Goal: Task Accomplishment & Management: Manage account settings

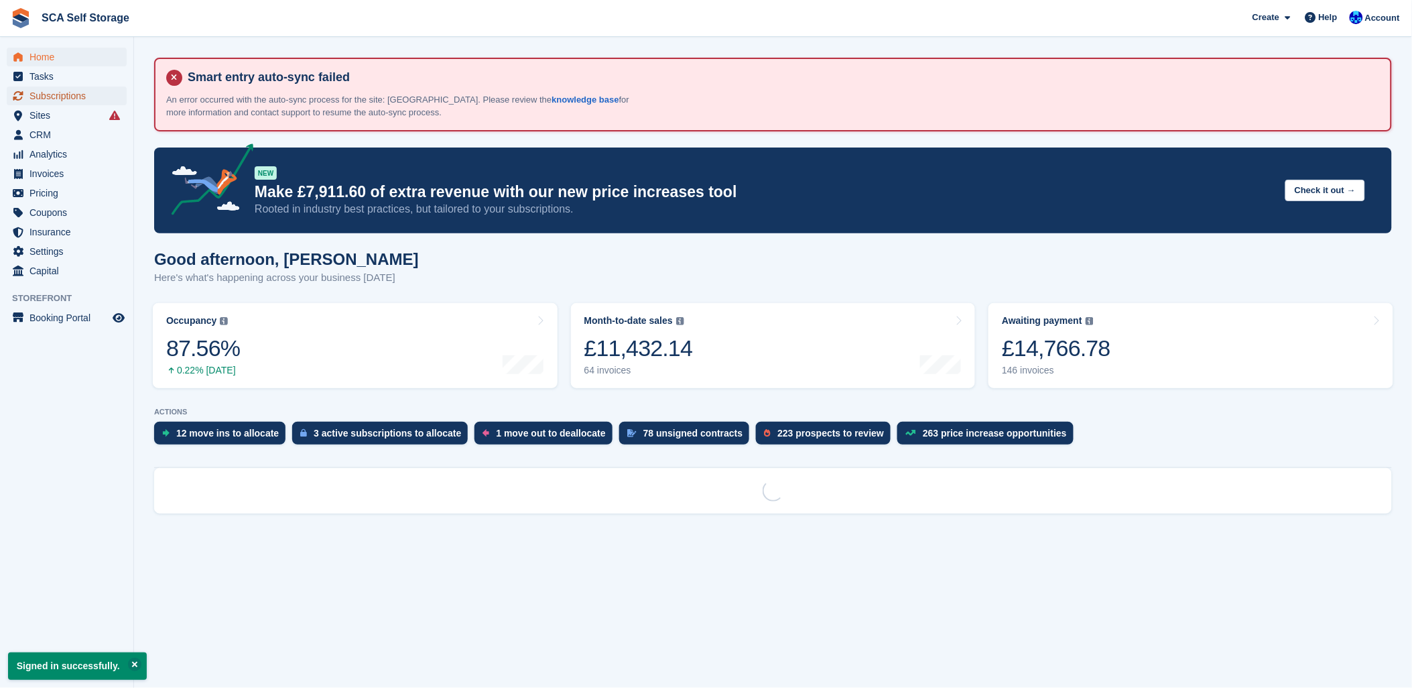
click at [43, 96] on span "Subscriptions" at bounding box center [69, 95] width 80 height 19
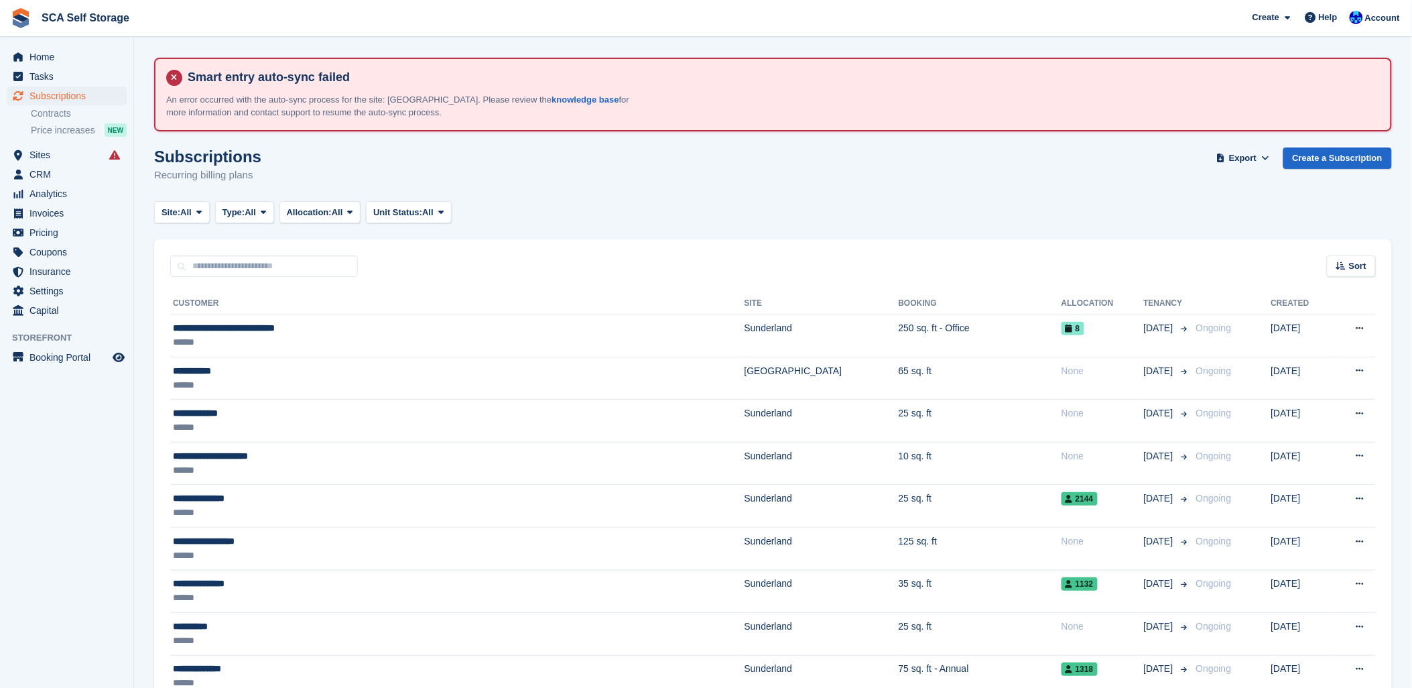
click at [550, 192] on div "Subscriptions Recurring billing plans Export Export Subscriptions Export a CSV …" at bounding box center [773, 173] width 1238 height 52
click at [331, 266] on input "text" at bounding box center [264, 266] width 188 height 22
click at [624, 216] on div "Site: All All Sunderland Sheffield Type: All All Upcoming Previous Active Endin…" at bounding box center [773, 212] width 1238 height 22
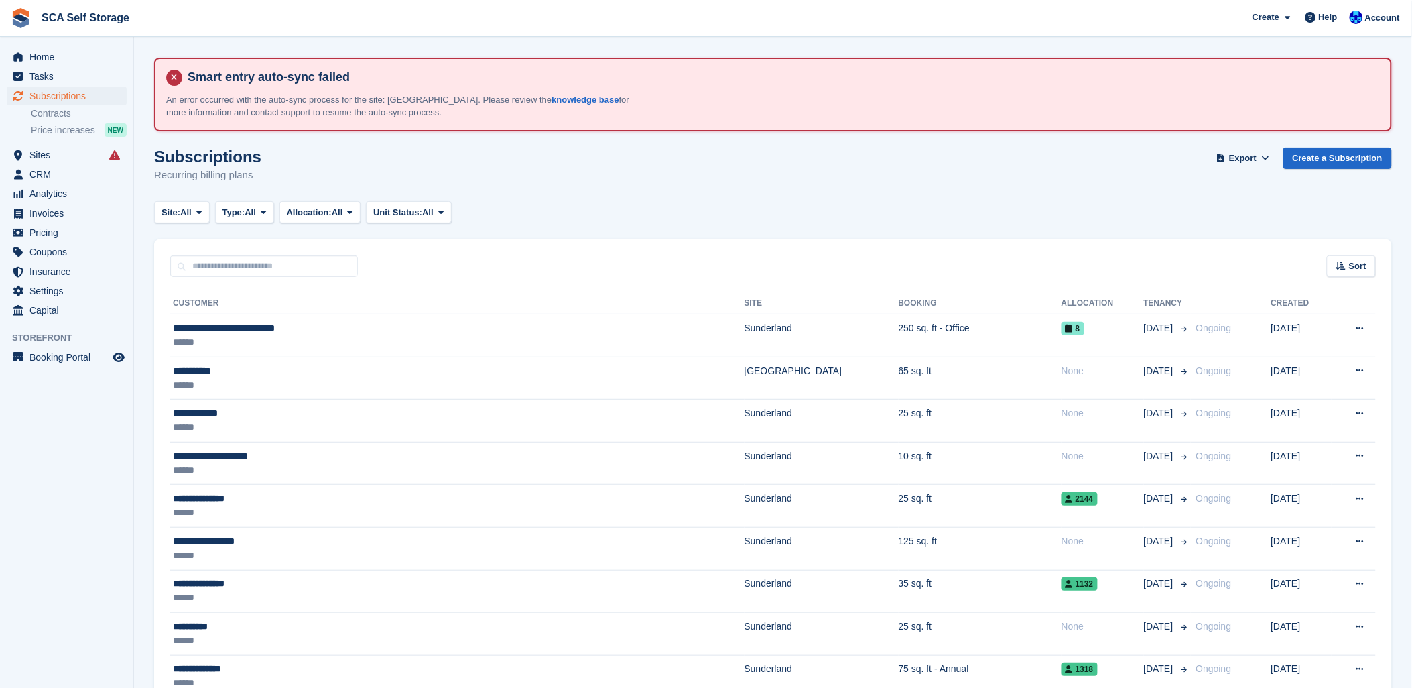
click at [202, 271] on input "text" at bounding box center [264, 266] width 188 height 22
type input "*****"
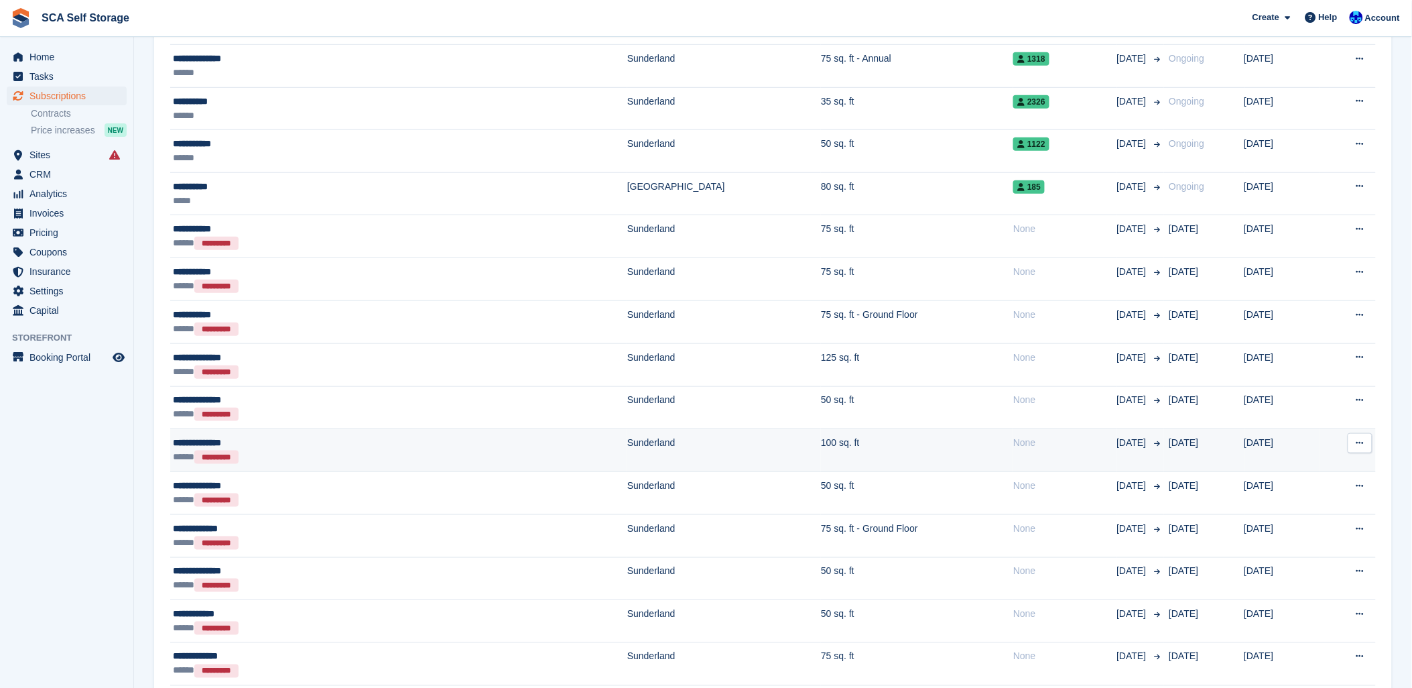
scroll to position [298, 0]
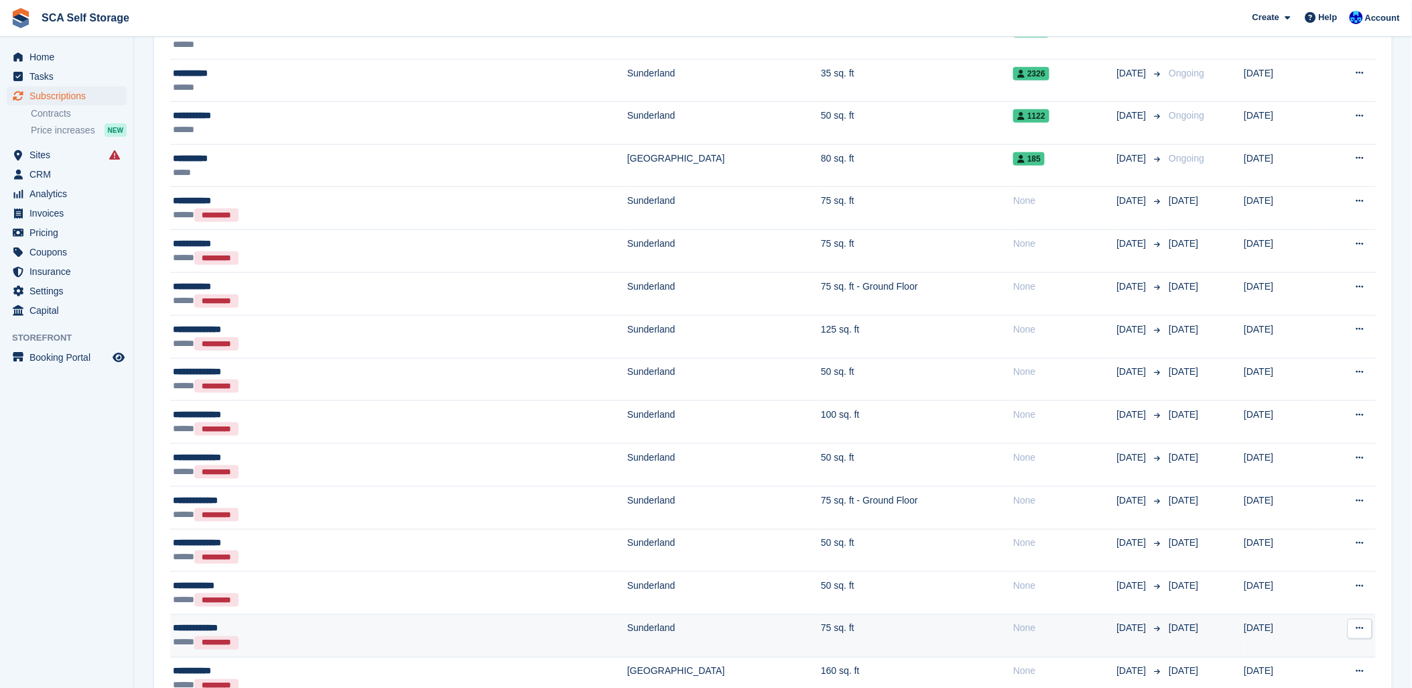
click at [821, 627] on td "75 sq. ft" at bounding box center [917, 636] width 192 height 43
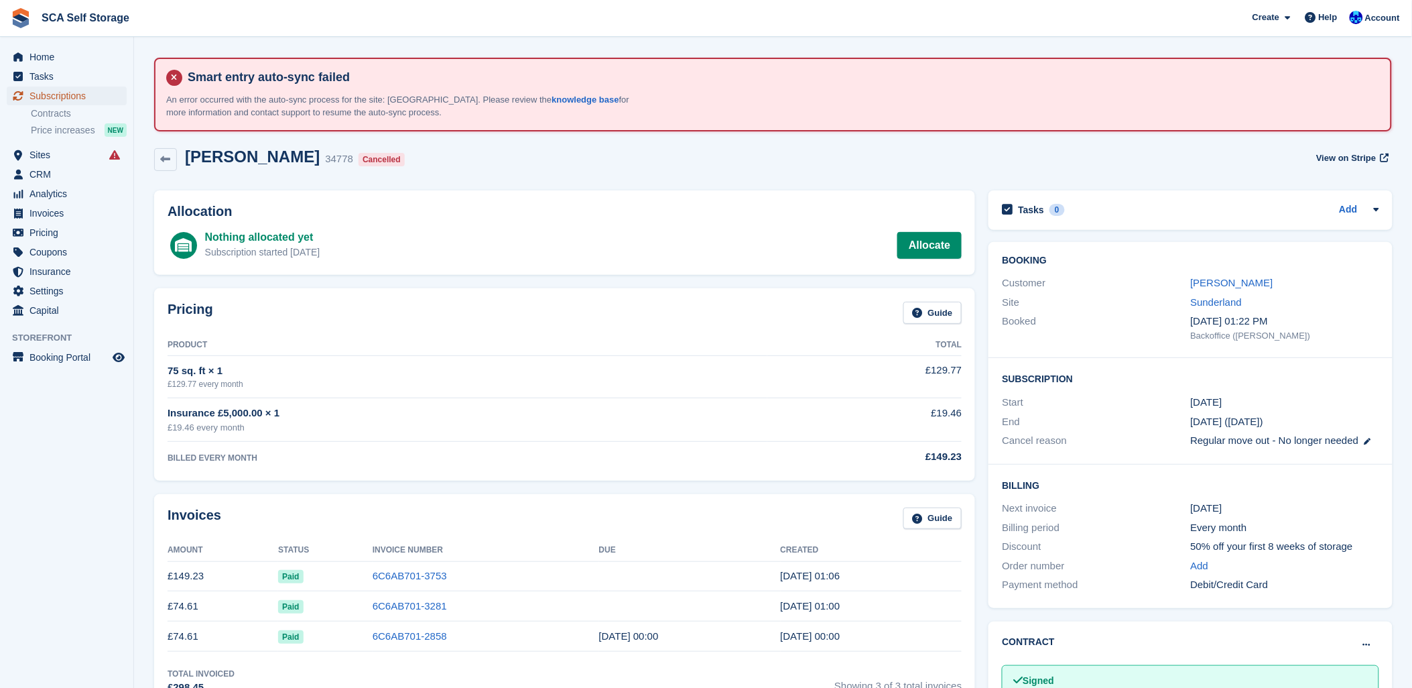
click at [62, 91] on span "Subscriptions" at bounding box center [69, 95] width 80 height 19
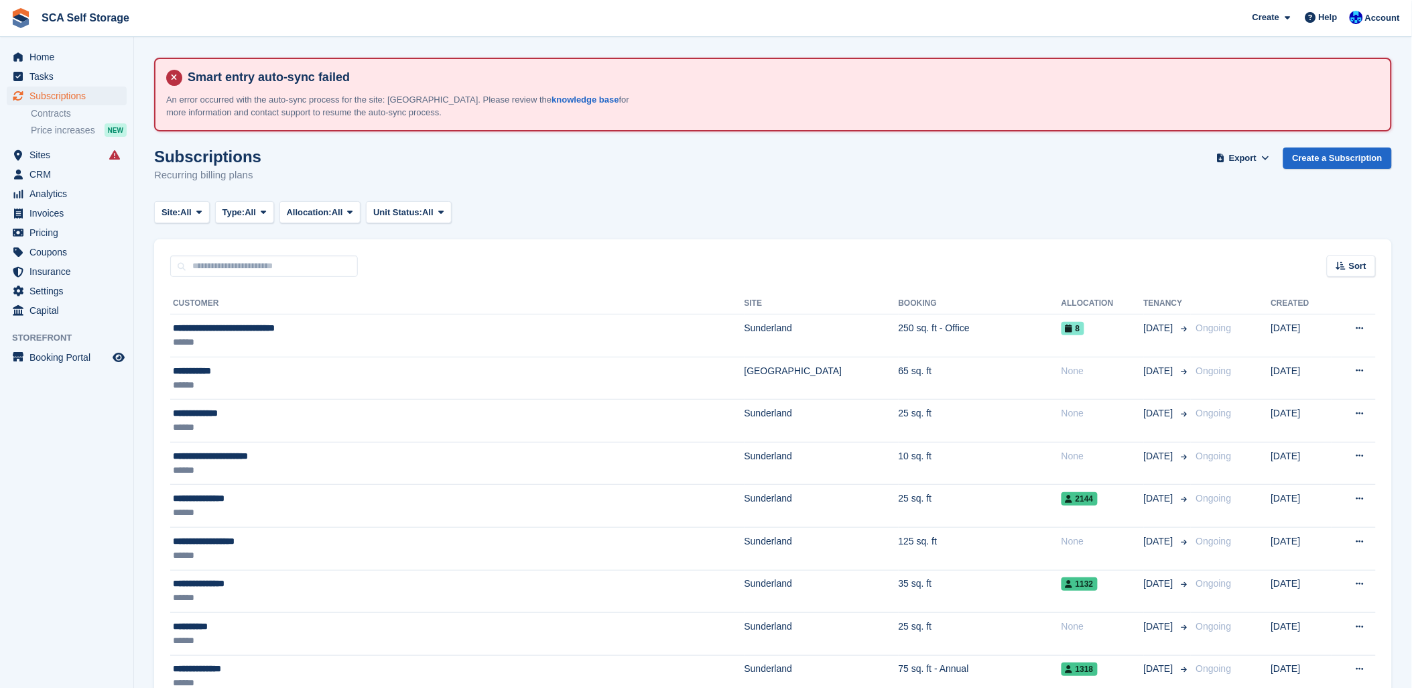
click at [334, 36] on span "SCA Self Storage Create Subscription Invoice Contact Deal Discount Page Help Ch…" at bounding box center [706, 18] width 1412 height 36
click at [50, 91] on span "Subscriptions" at bounding box center [69, 95] width 80 height 19
click at [288, 275] on input "text" at bounding box center [264, 266] width 188 height 22
click at [288, 266] on input "text" at bounding box center [264, 266] width 188 height 22
click at [570, 211] on div "Site: All All Sunderland Sheffield Type: All All Upcoming Previous Active Endin…" at bounding box center [773, 212] width 1238 height 22
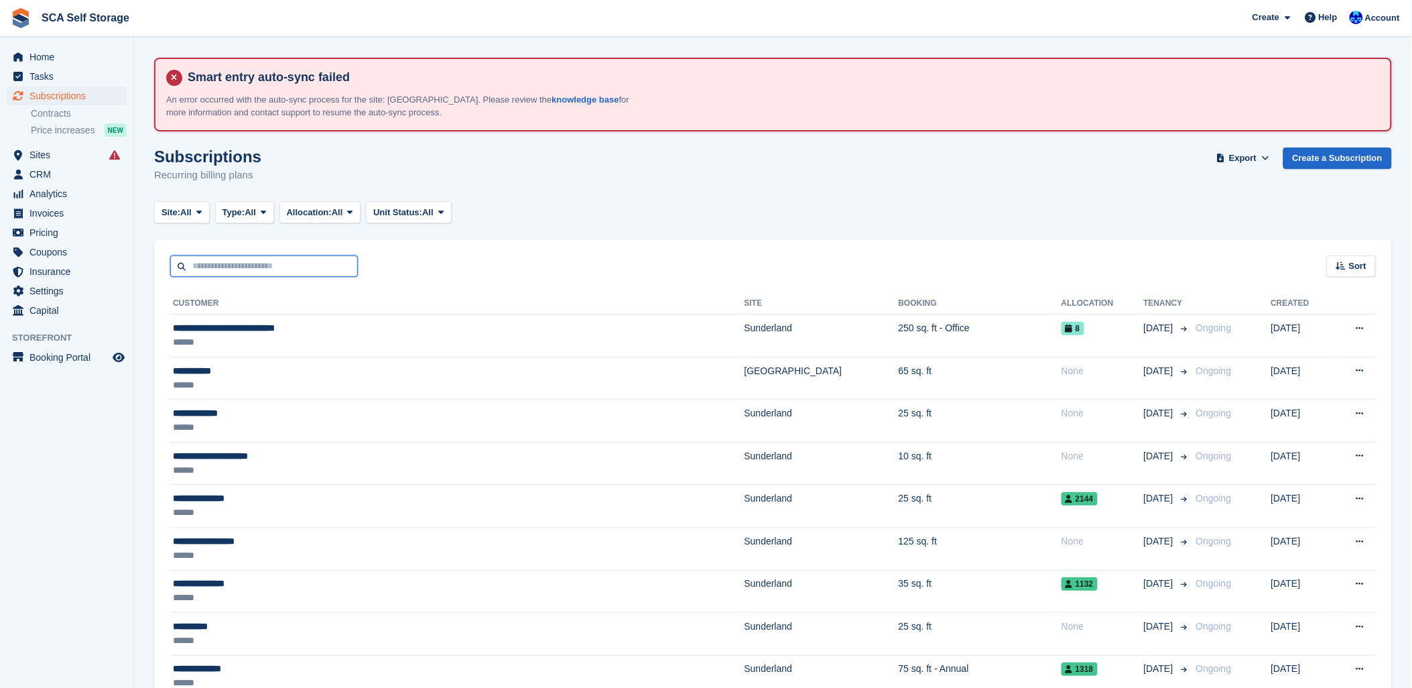
click at [205, 265] on input "text" at bounding box center [264, 266] width 188 height 22
type input "****"
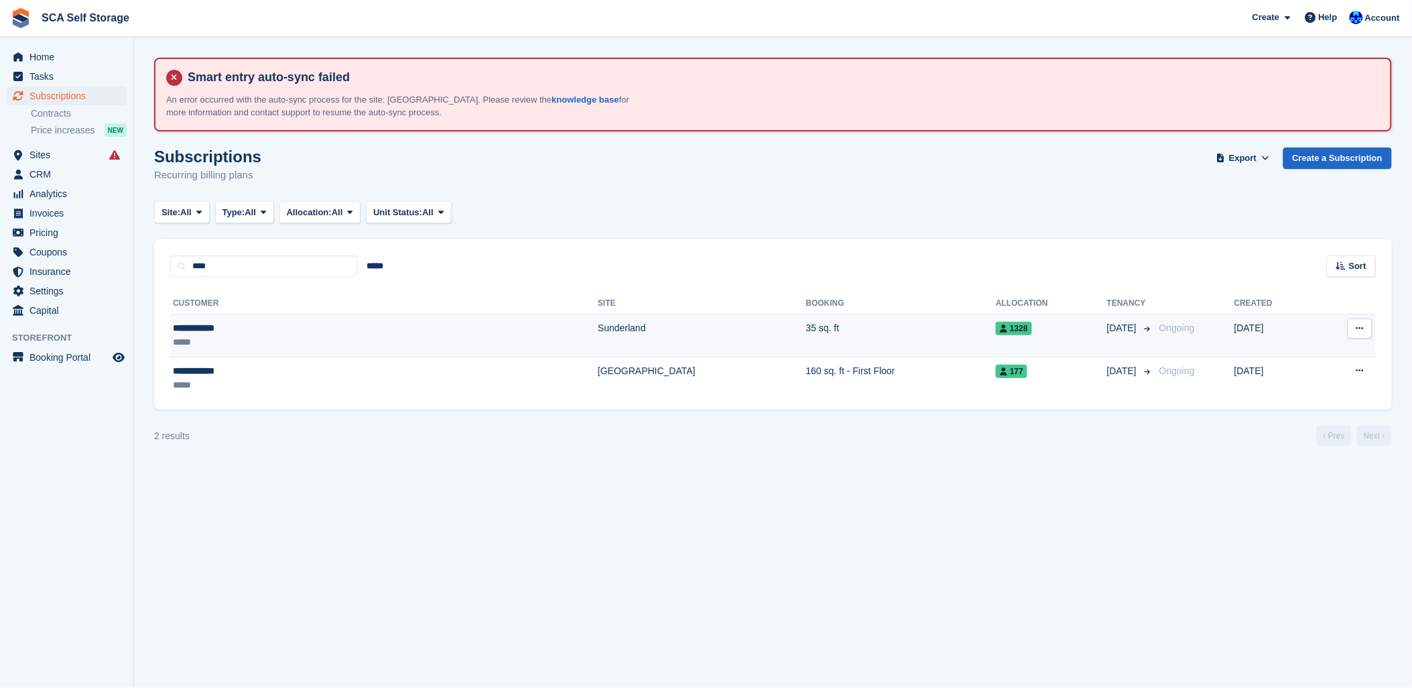
click at [289, 329] on div "**********" at bounding box center [272, 328] width 198 height 14
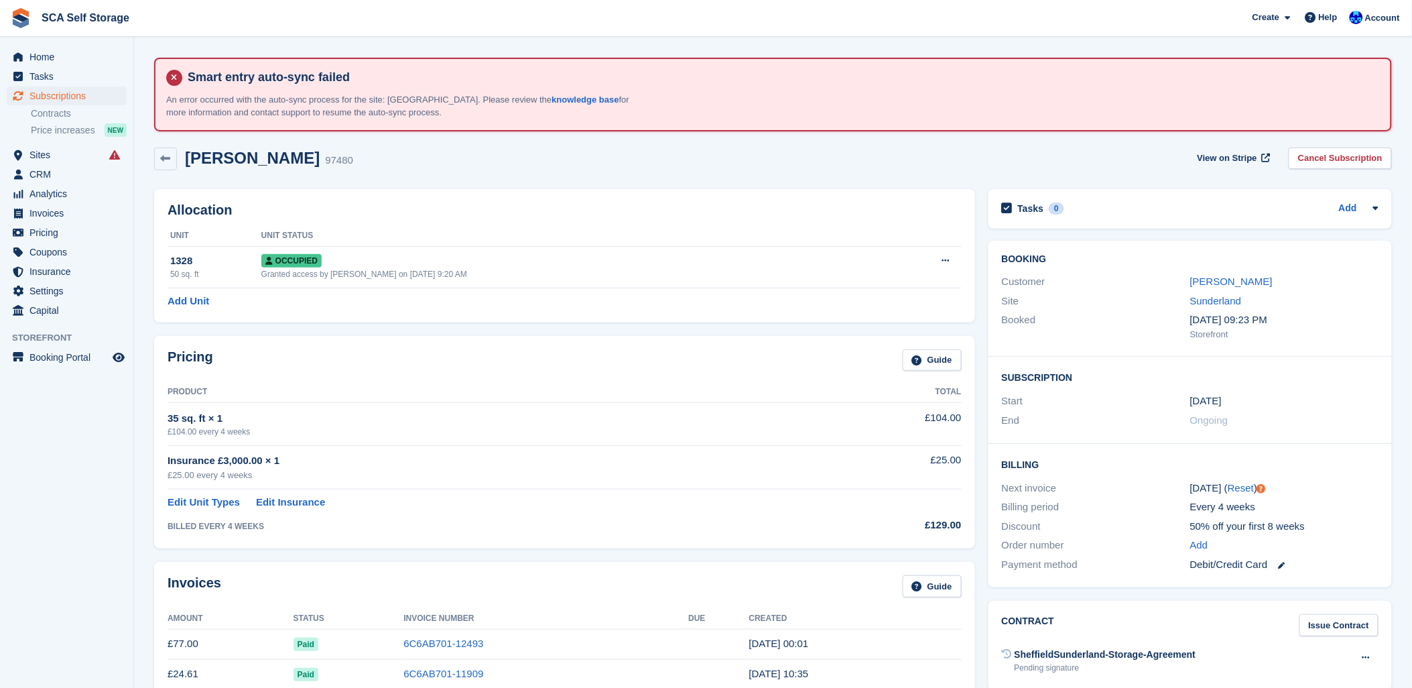
drag, startPoint x: 266, startPoint y: 367, endPoint x: 936, endPoint y: 338, distance: 670.9
click at [271, 367] on div "Pricing Guide" at bounding box center [565, 364] width 794 height 30
click at [1220, 280] on link "[PERSON_NAME]" at bounding box center [1231, 280] width 82 height 11
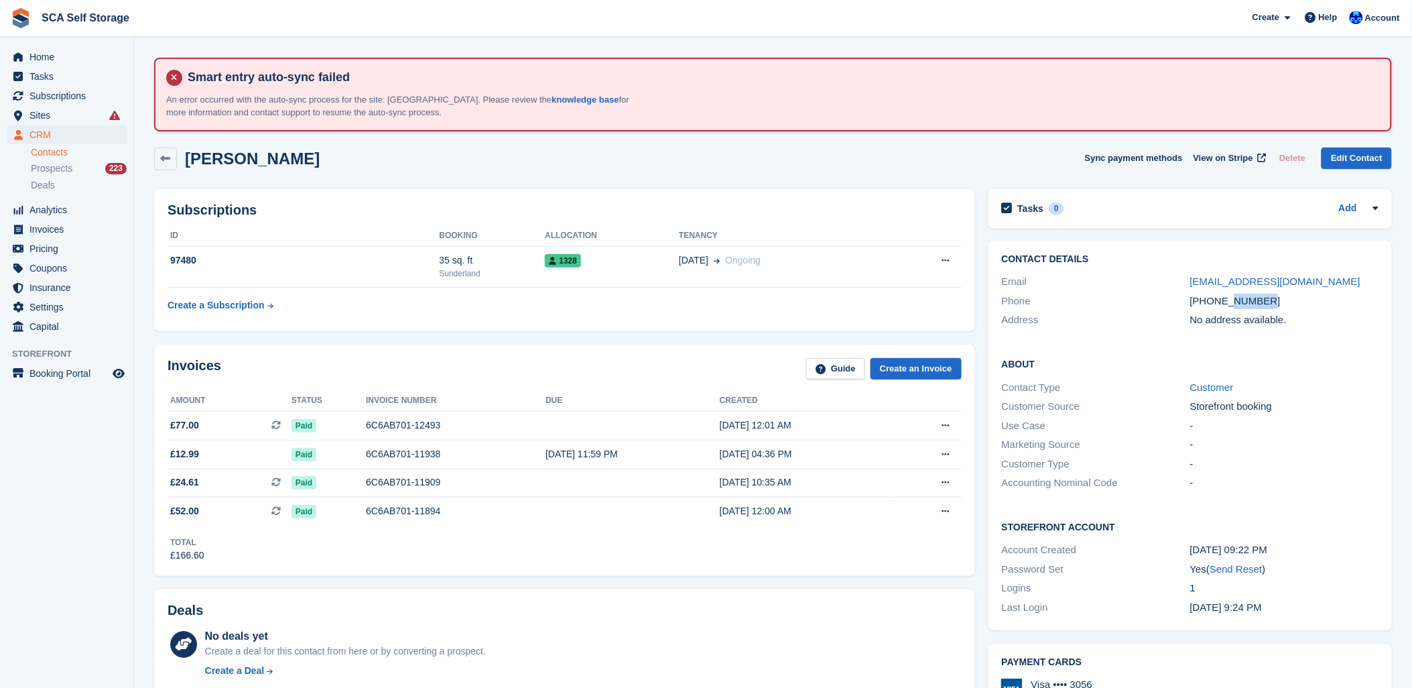
drag, startPoint x: 1229, startPoint y: 296, endPoint x: 1270, endPoint y: 299, distance: 41.0
click at [1270, 299] on div "[PHONE_NUMBER]" at bounding box center [1284, 301] width 188 height 15
click at [585, 157] on div "[PERSON_NAME] Sync payment methods View on Stripe Delete Edit Contact" at bounding box center [773, 158] width 1238 height 23
click at [461, 184] on div "Subscriptions ID Booking Allocation Tenancy 97480 35 sq. ft Sunderland 1328 24 …" at bounding box center [564, 259] width 834 height 155
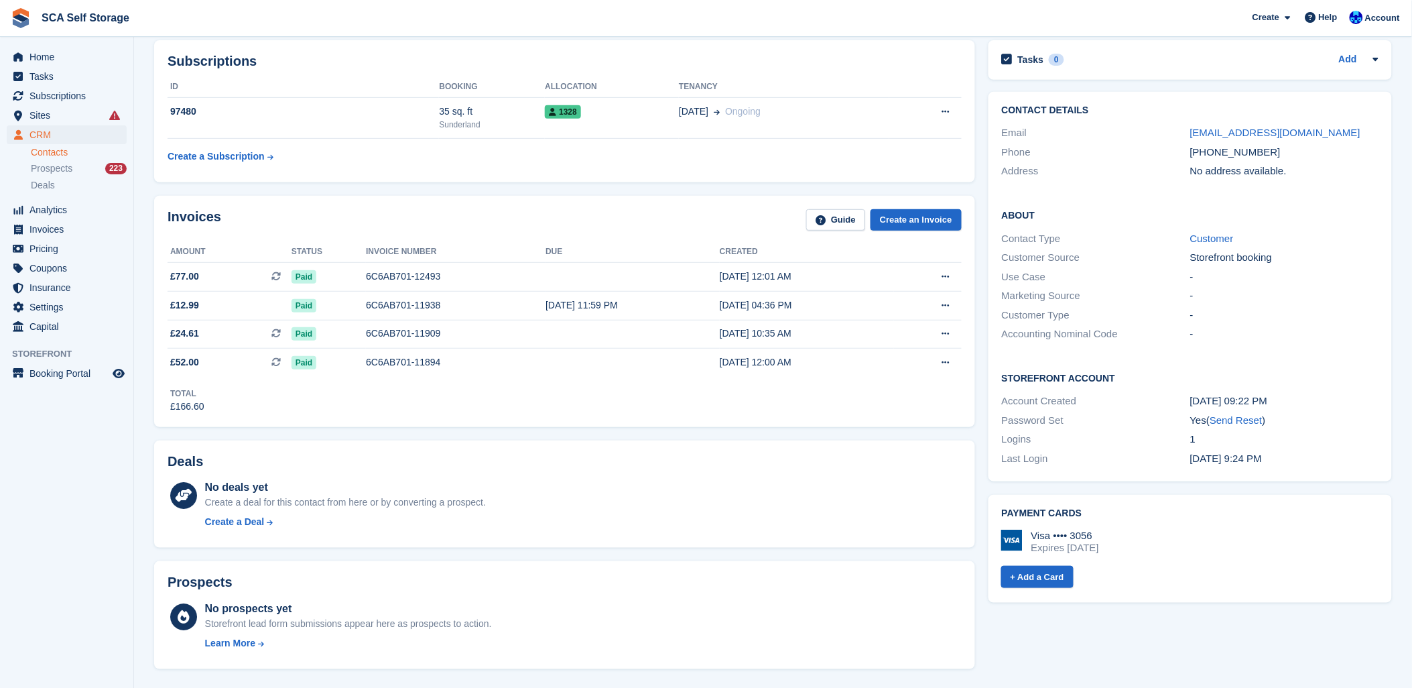
scroll to position [74, 0]
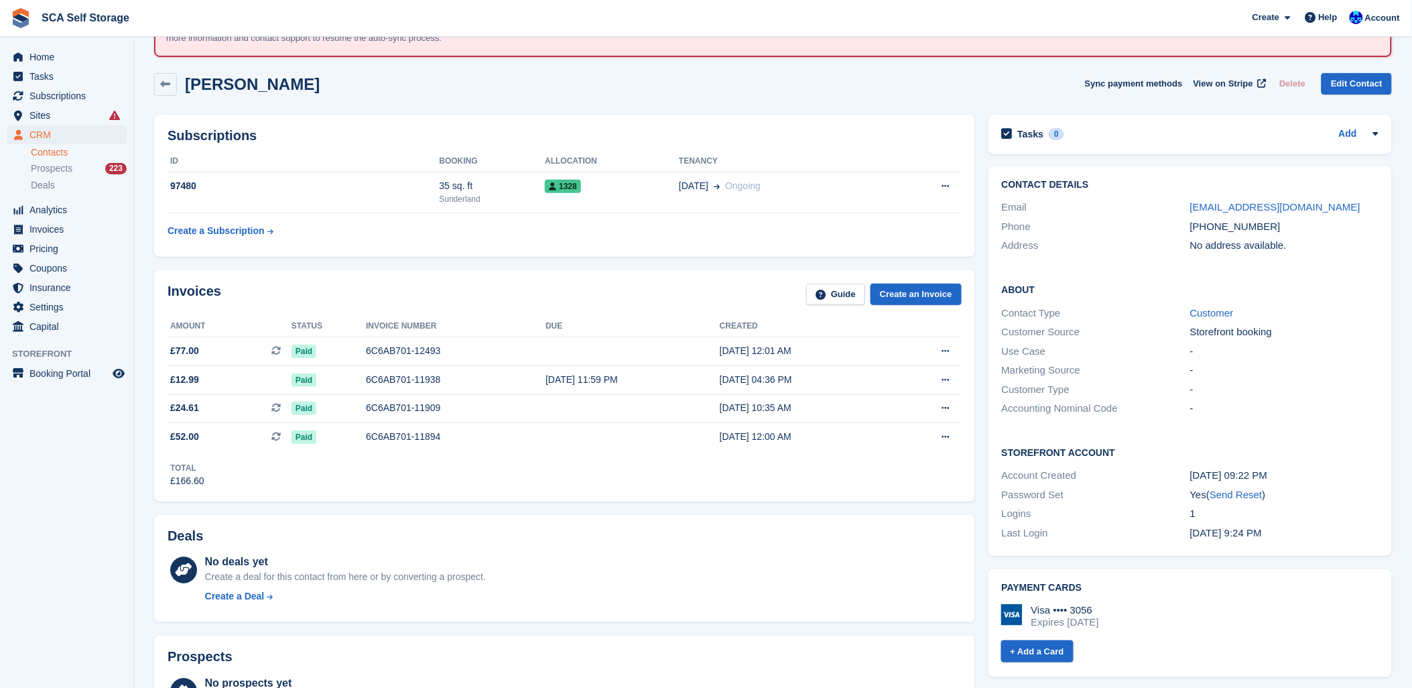
drag, startPoint x: 623, startPoint y: 98, endPoint x: 635, endPoint y: 90, distance: 14.5
click at [629, 92] on div "[PERSON_NAME] Sync payment methods View on Stripe Delete Edit Contact" at bounding box center [772, 87] width 1251 height 42
click at [383, 353] on div "6C6AB701-12493" at bounding box center [456, 351] width 180 height 14
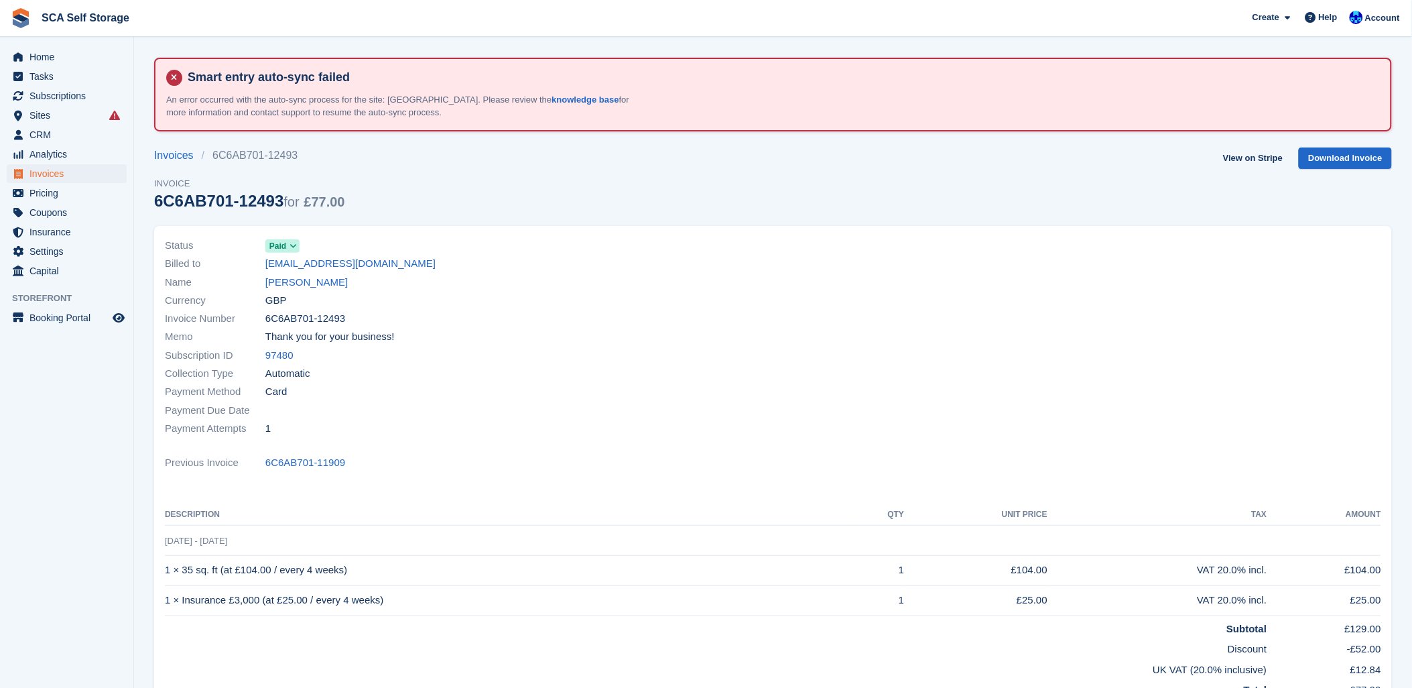
drag, startPoint x: 710, startPoint y: 361, endPoint x: 1060, endPoint y: 511, distance: 381.0
click at [714, 361] on div "Subscription ID 97480" at bounding box center [465, 355] width 601 height 18
drag, startPoint x: 734, startPoint y: 471, endPoint x: 669, endPoint y: 472, distance: 65.0
click at [713, 472] on div "Status Paid Billed to [EMAIL_ADDRESS][DOMAIN_NAME] Name [PERSON_NAME] Currency …" at bounding box center [773, 489] width 1238 height 527
click at [792, 226] on div "Status Paid Billed to [EMAIL_ADDRESS][DOMAIN_NAME] Name [PERSON_NAME] Currency …" at bounding box center [773, 489] width 1238 height 527
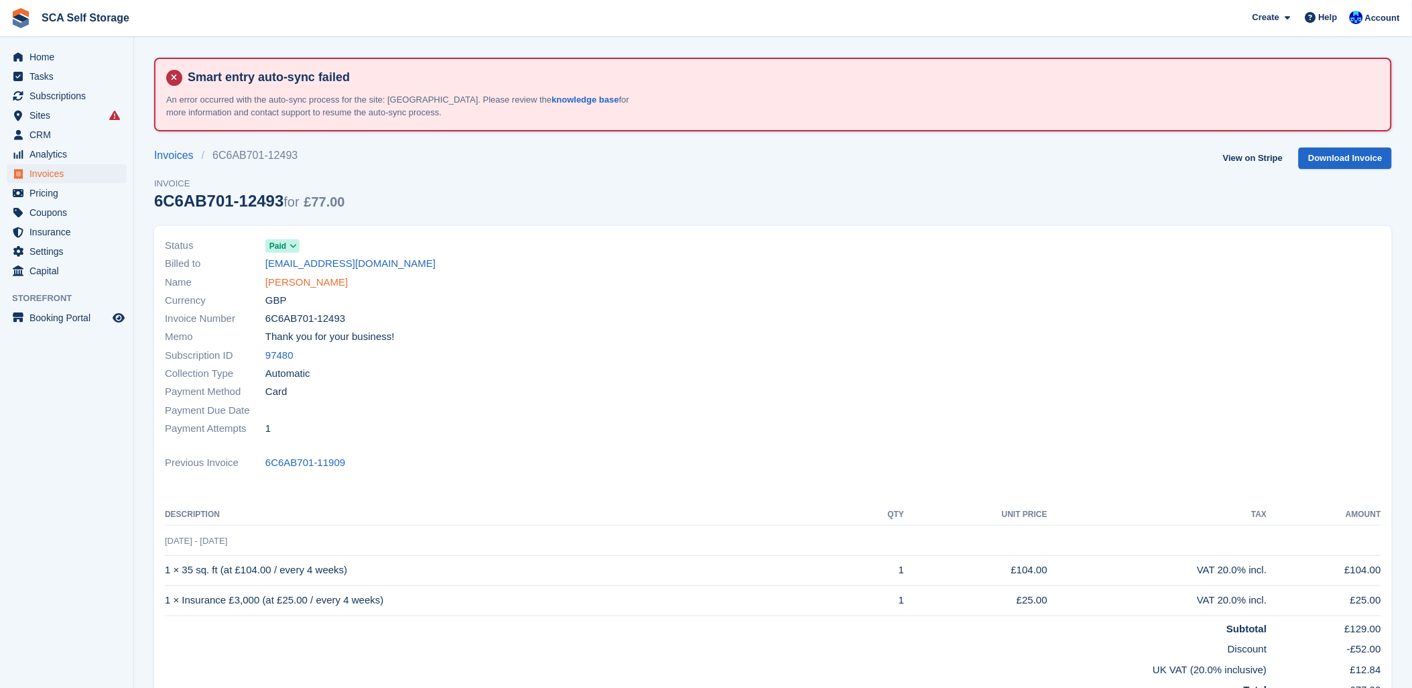
click at [287, 286] on link "[PERSON_NAME]" at bounding box center [306, 282] width 82 height 15
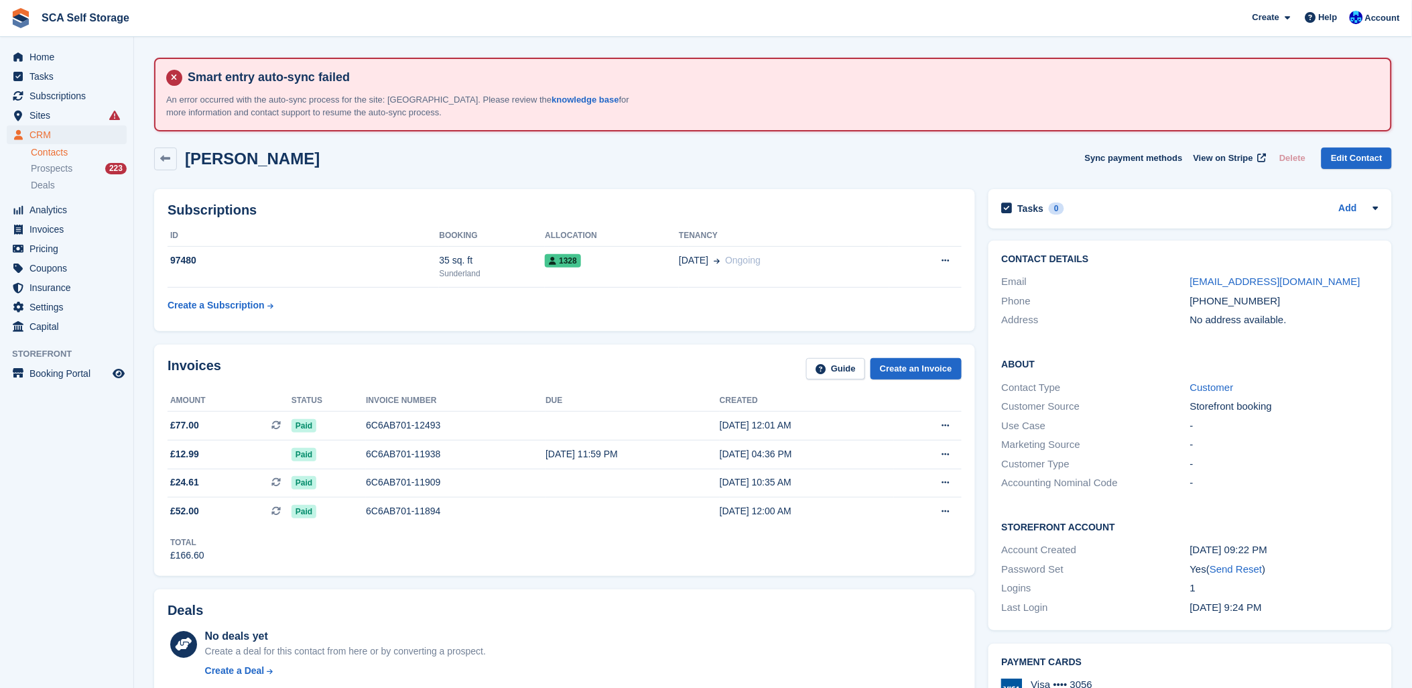
click at [604, 178] on div "[PERSON_NAME] Sync payment methods View on Stripe Delete Edit Contact" at bounding box center [772, 162] width 1251 height 42
click at [669, 174] on div "[PERSON_NAME] Sync payment methods View on Stripe Delete Edit Contact" at bounding box center [772, 162] width 1251 height 42
drag, startPoint x: 704, startPoint y: 601, endPoint x: 607, endPoint y: 680, distance: 124.9
click at [694, 603] on div "Deals" at bounding box center [565, 613] width 794 height 21
drag, startPoint x: 644, startPoint y: 603, endPoint x: 641, endPoint y: 587, distance: 16.4
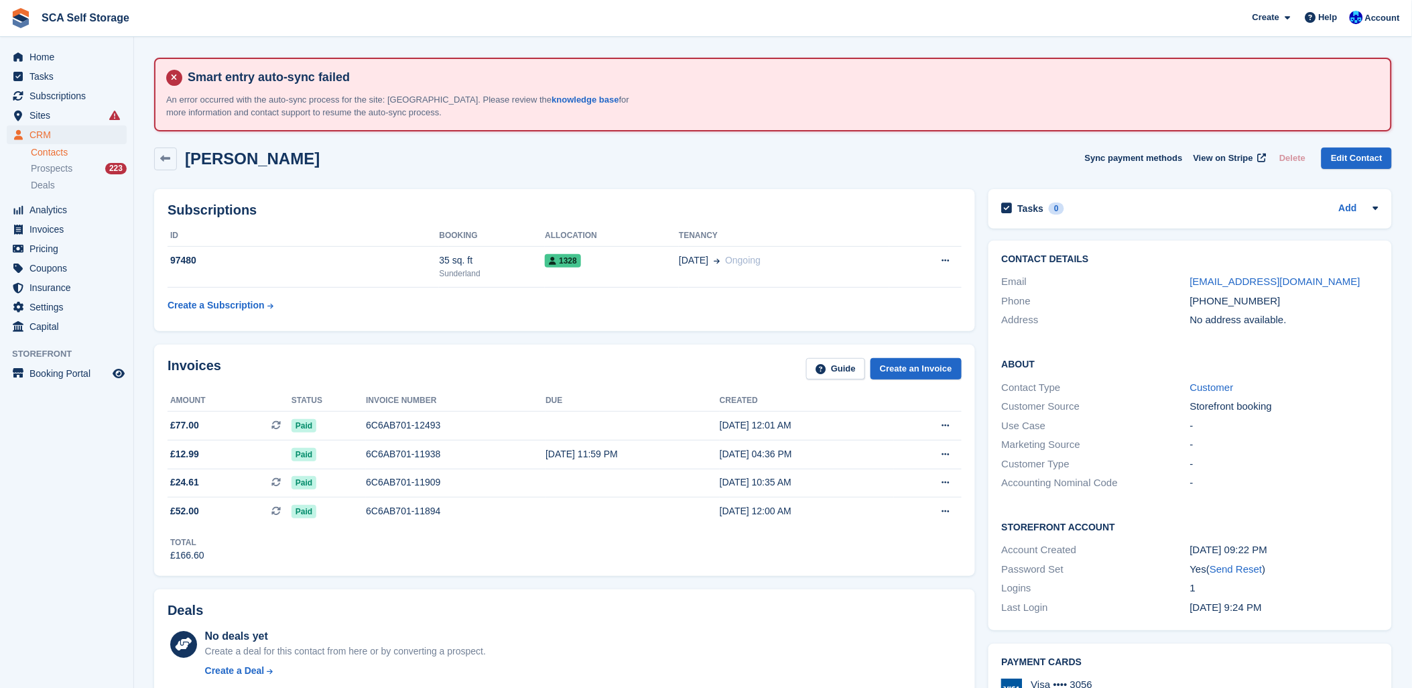
click at [643, 603] on div "Deals" at bounding box center [565, 613] width 794 height 21
click at [86, 96] on span "Subscriptions" at bounding box center [69, 95] width 80 height 19
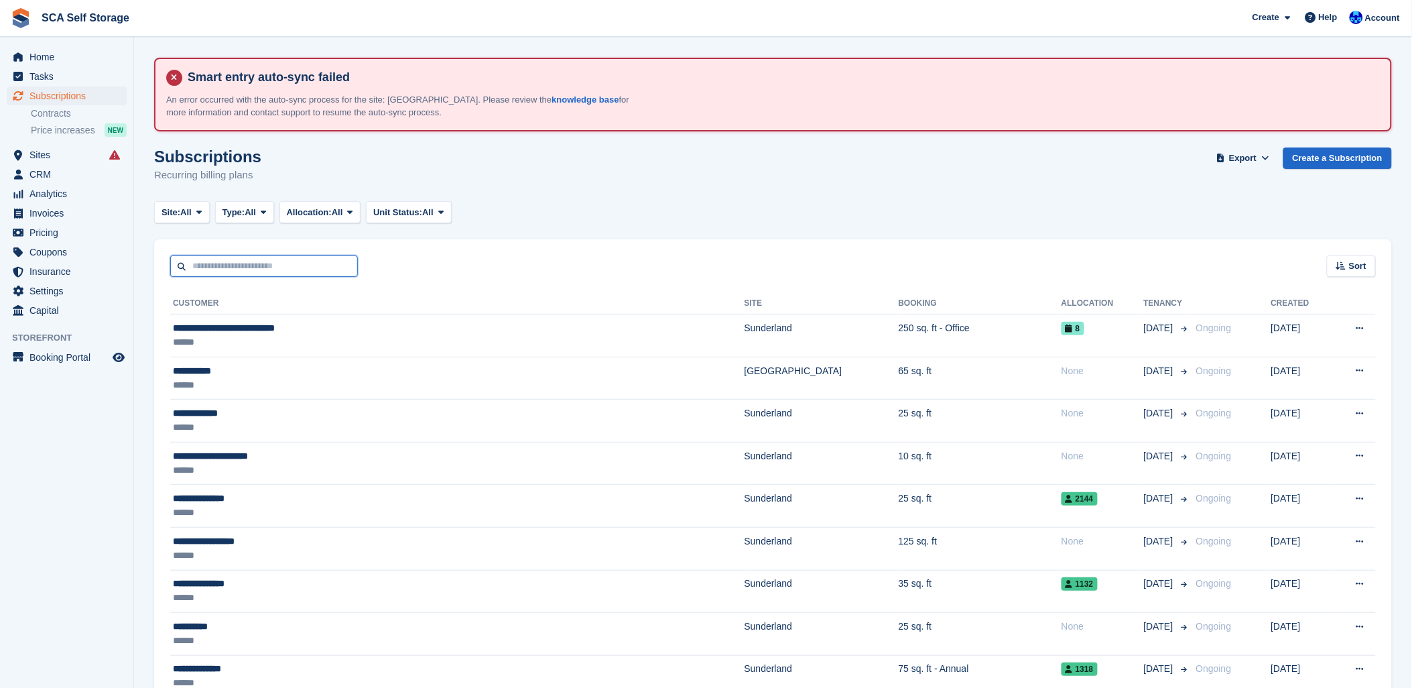
click at [275, 271] on input "text" at bounding box center [264, 266] width 188 height 22
type input "*******"
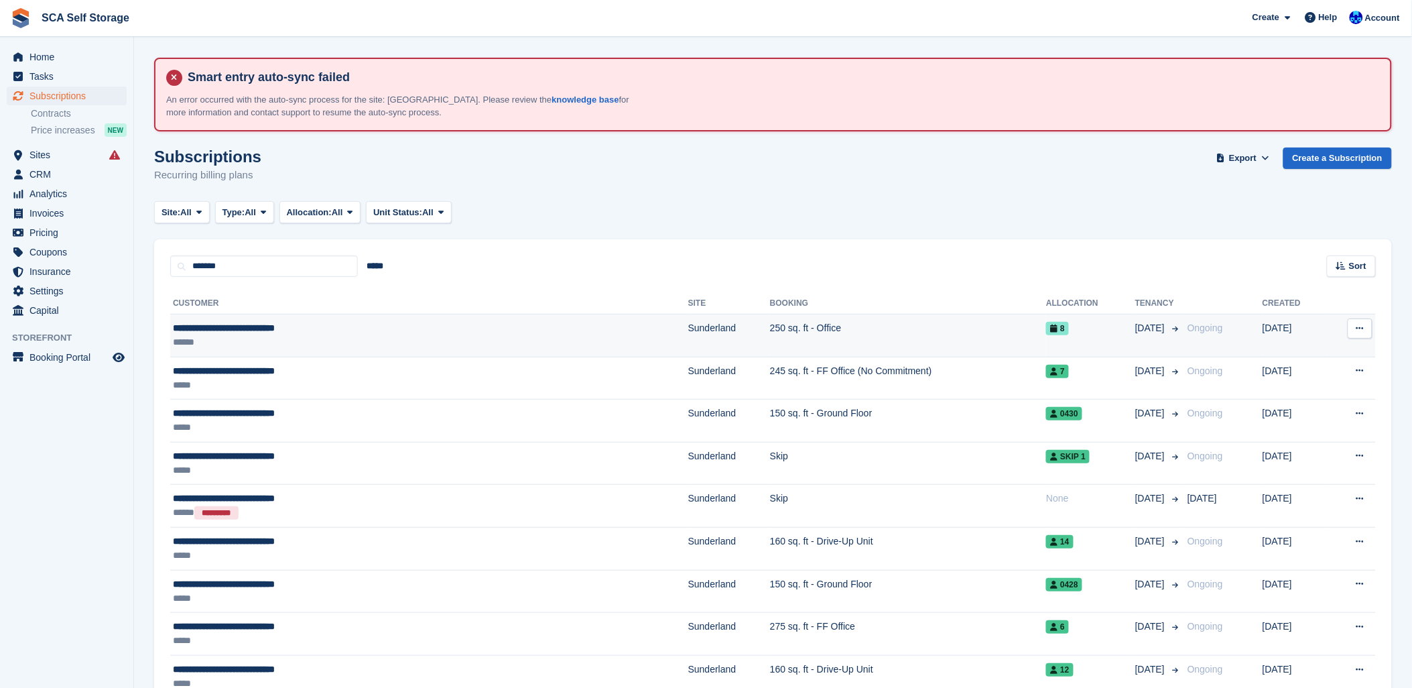
click at [259, 339] on div "******" at bounding box center [323, 342] width 301 height 14
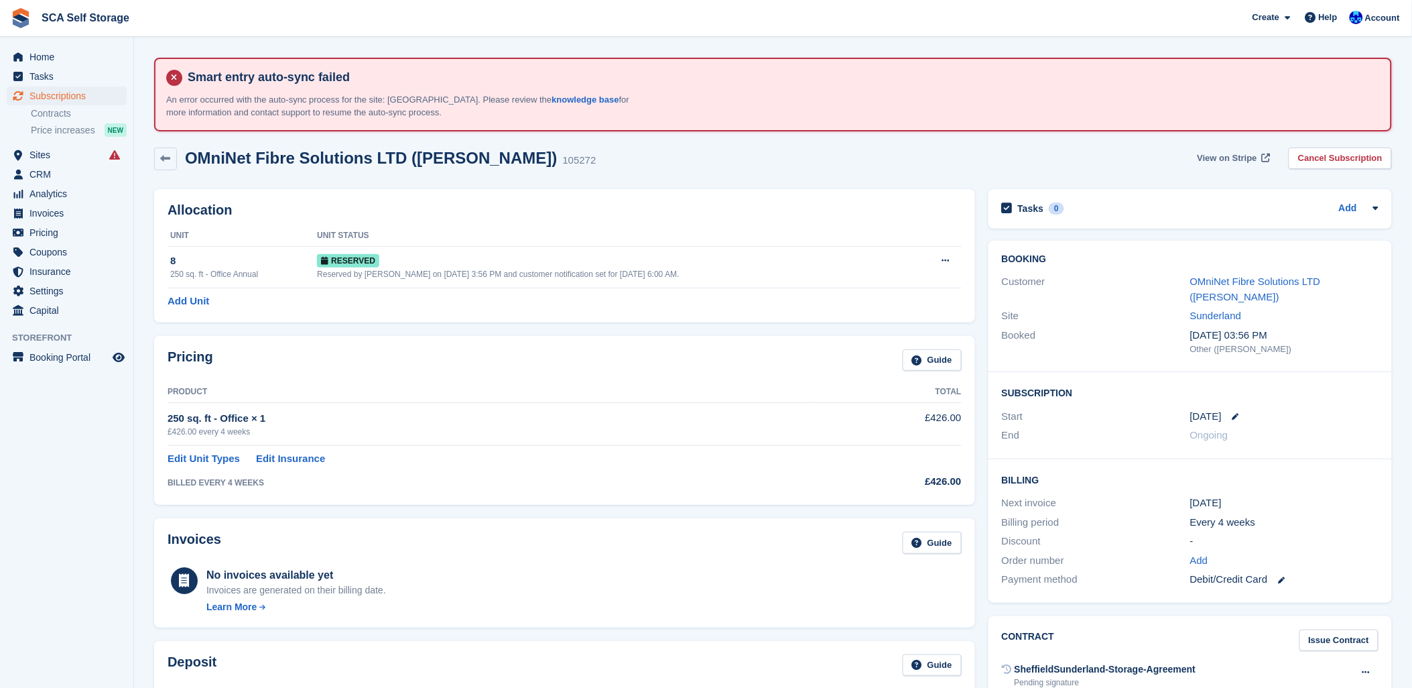
click at [1244, 149] on link "View on Stripe" at bounding box center [1232, 158] width 81 height 22
click at [1191, 277] on link "OMniNet Fibre Solutions LTD (Ross Nicholson)" at bounding box center [1255, 288] width 131 height 27
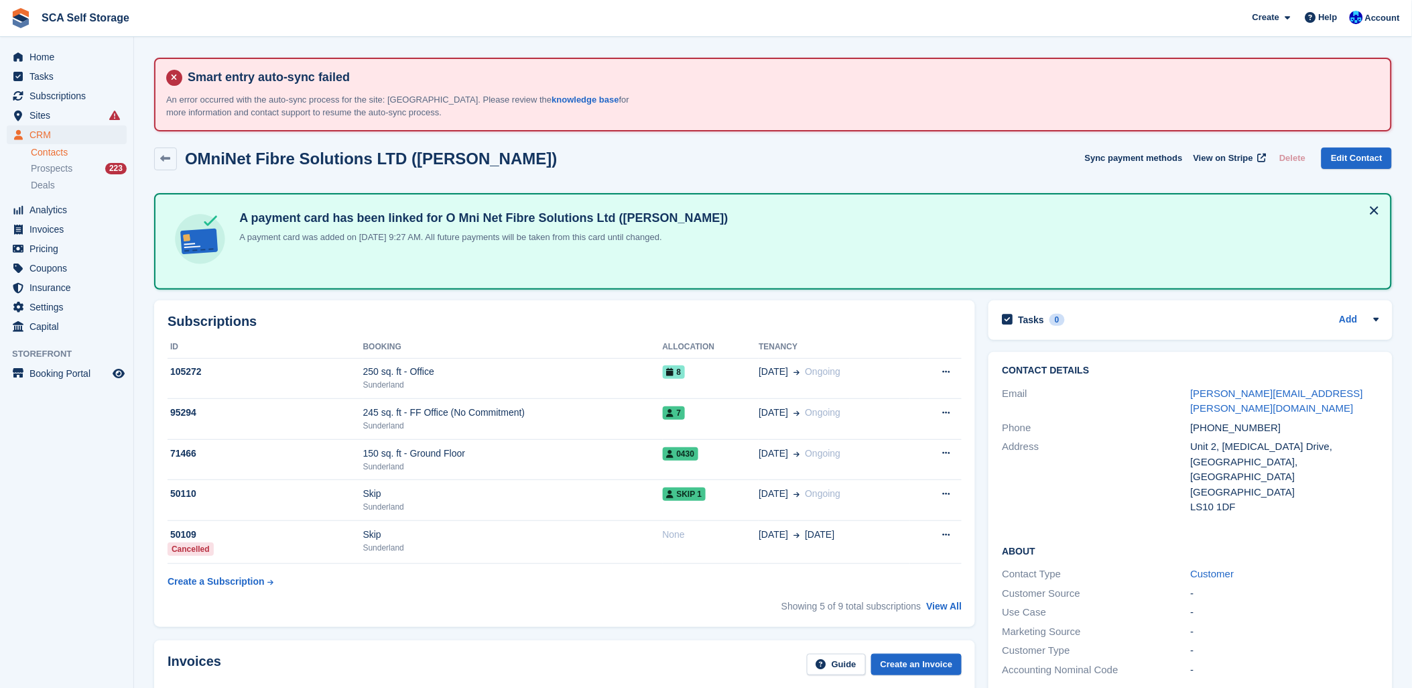
click at [875, 303] on div "Subscriptions ID Booking Allocation Tenancy 105272 250 sq. ft - Office Sunderla…" at bounding box center [564, 463] width 821 height 326
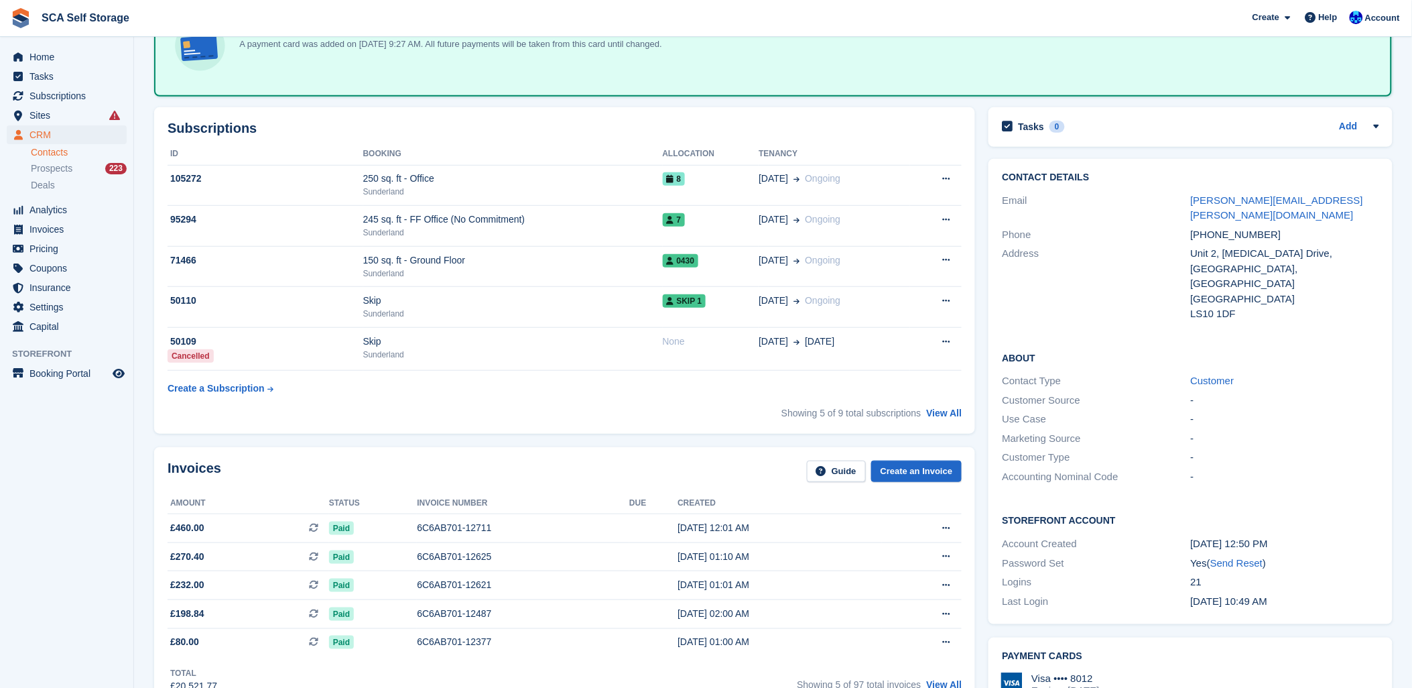
scroll to position [223, 0]
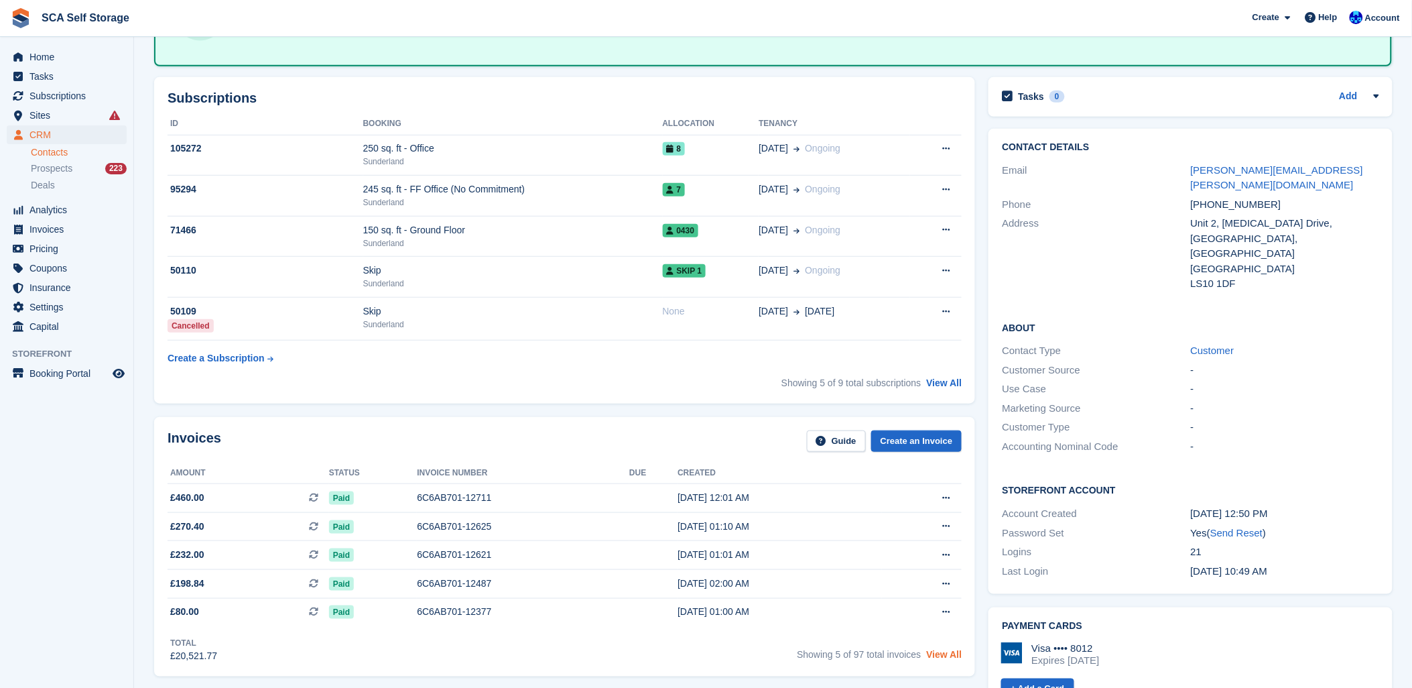
click at [946, 651] on link "View All" at bounding box center [945, 654] width 36 height 11
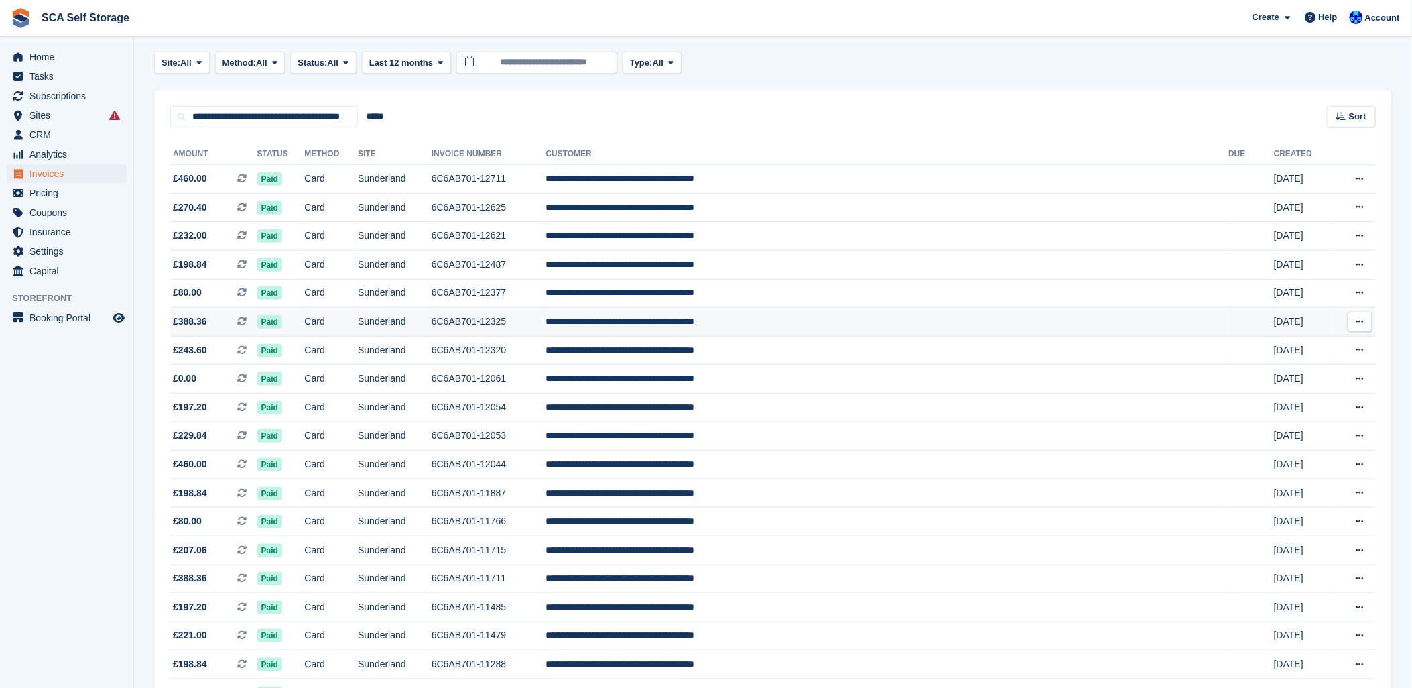
scroll to position [149, 0]
click at [184, 178] on span "£460.00" at bounding box center [190, 179] width 34 height 14
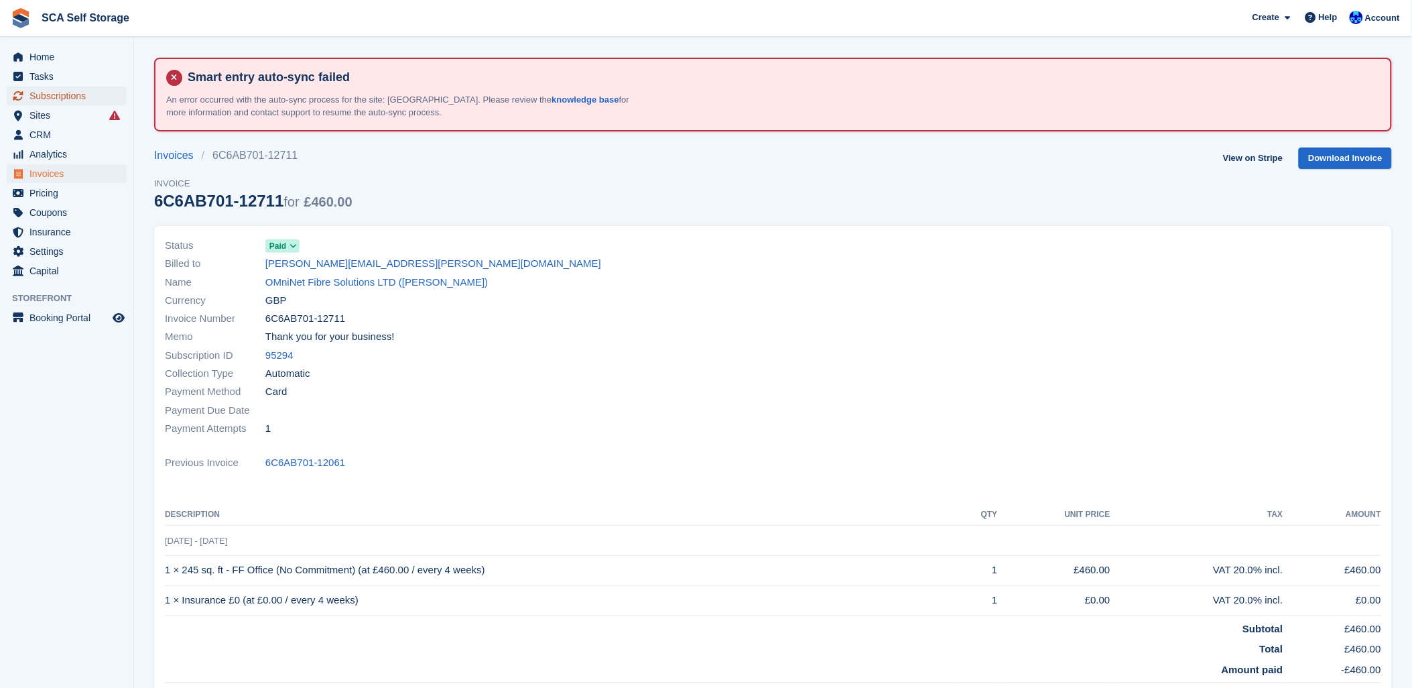
click at [68, 99] on span "Subscriptions" at bounding box center [69, 95] width 80 height 19
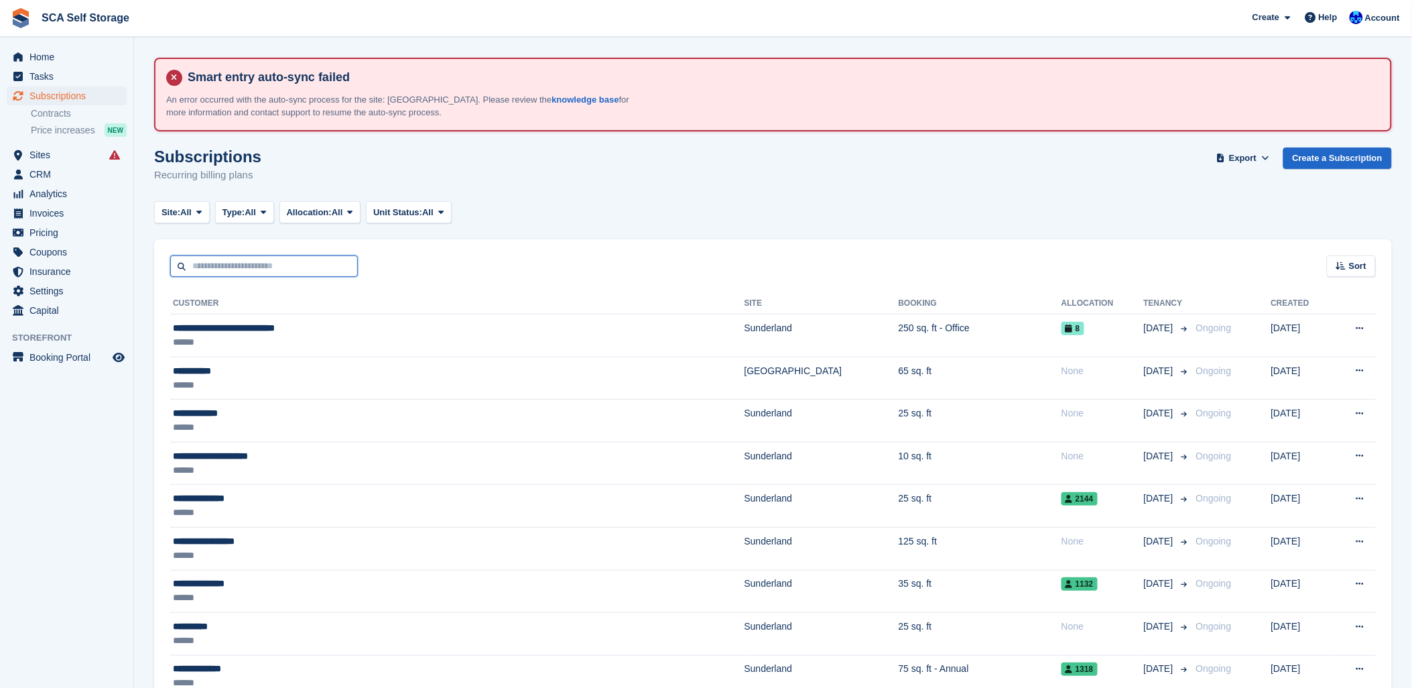
click at [251, 269] on input "text" at bounding box center [264, 266] width 188 height 22
type input "*******"
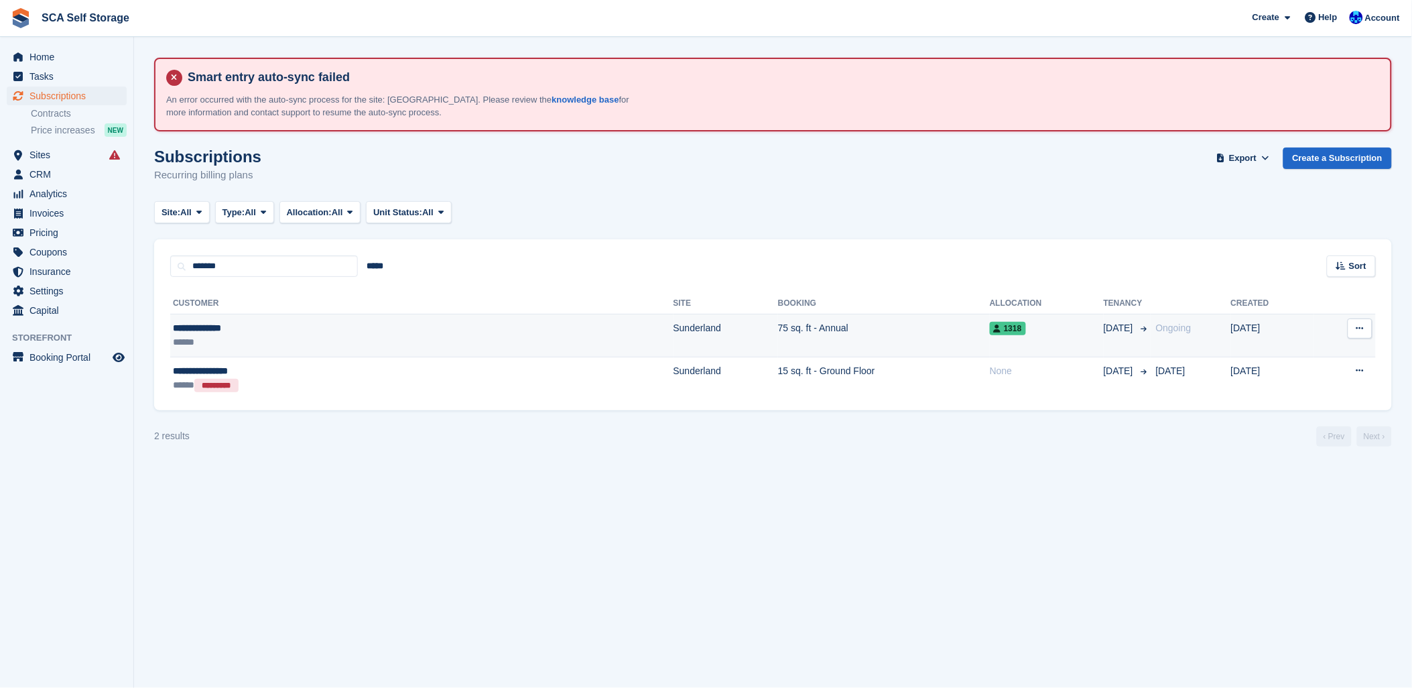
click at [778, 349] on td "75 sq. ft - Annual" at bounding box center [884, 335] width 212 height 43
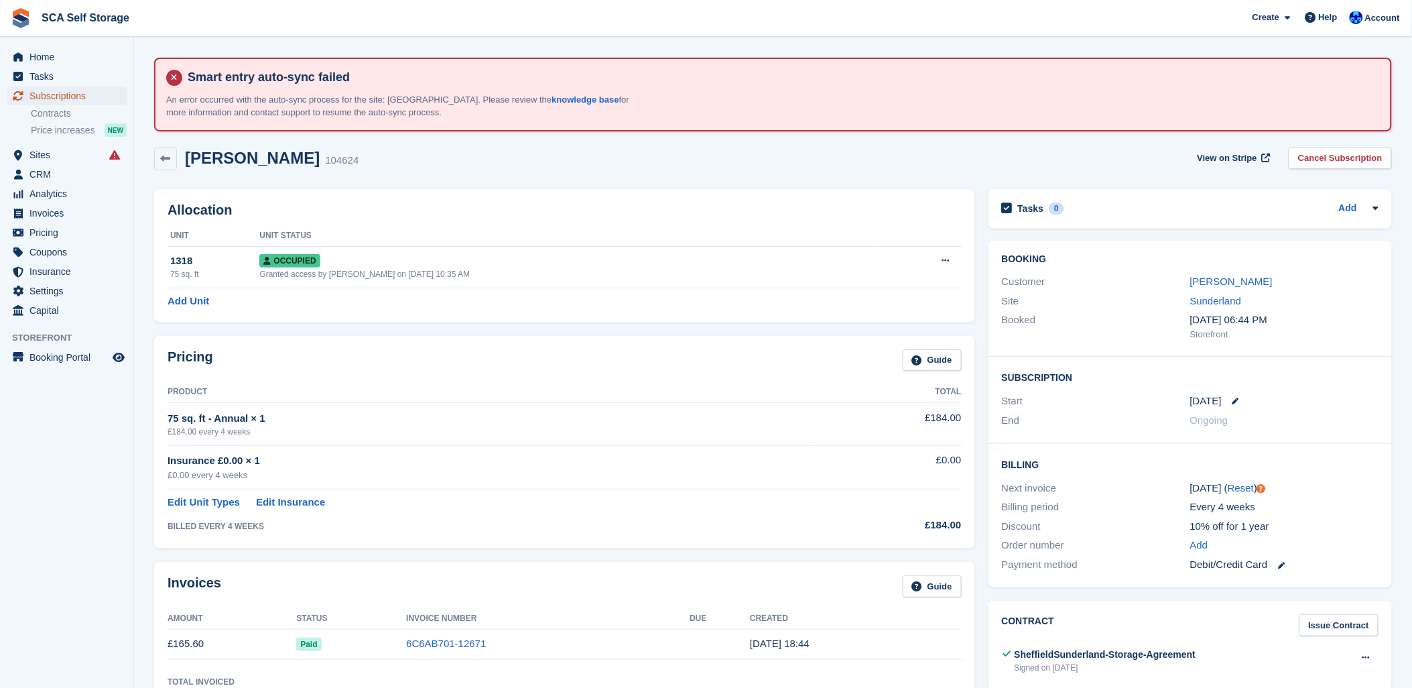
click at [58, 98] on span "Subscriptions" at bounding box center [69, 95] width 80 height 19
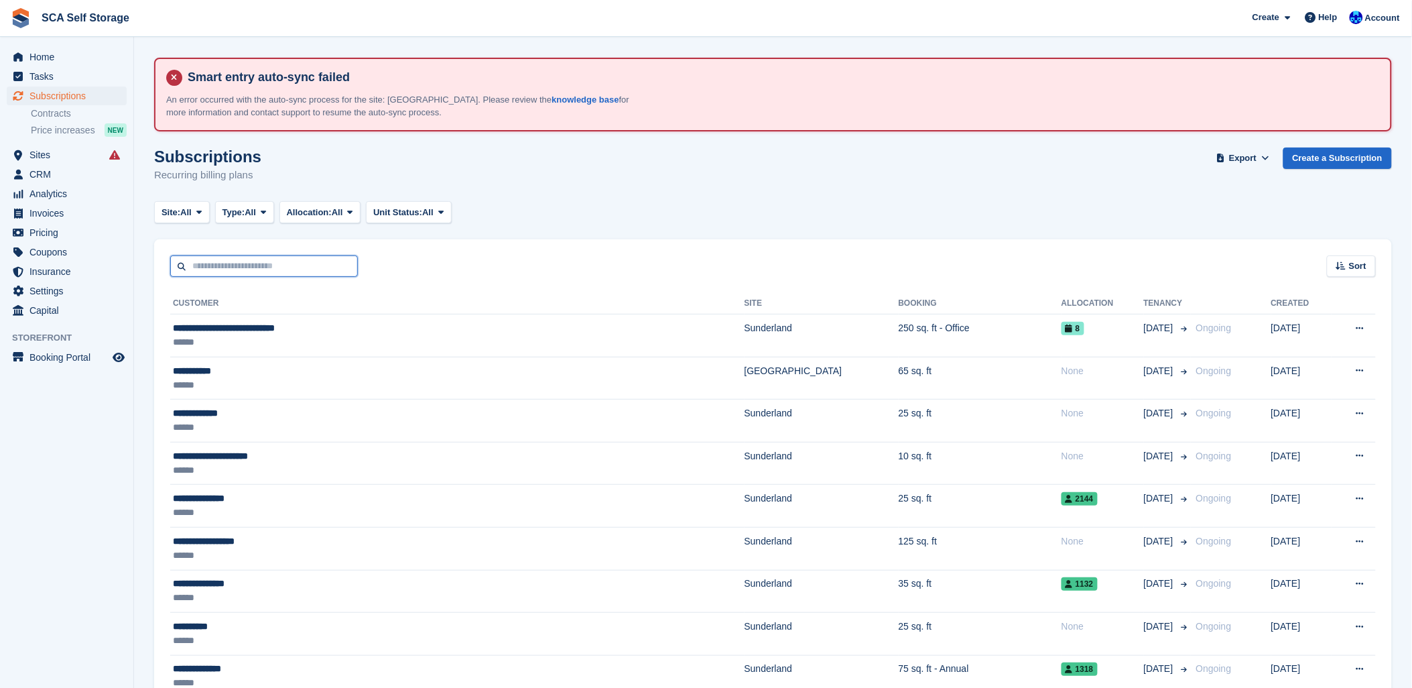
click at [220, 269] on input "text" at bounding box center [264, 266] width 188 height 22
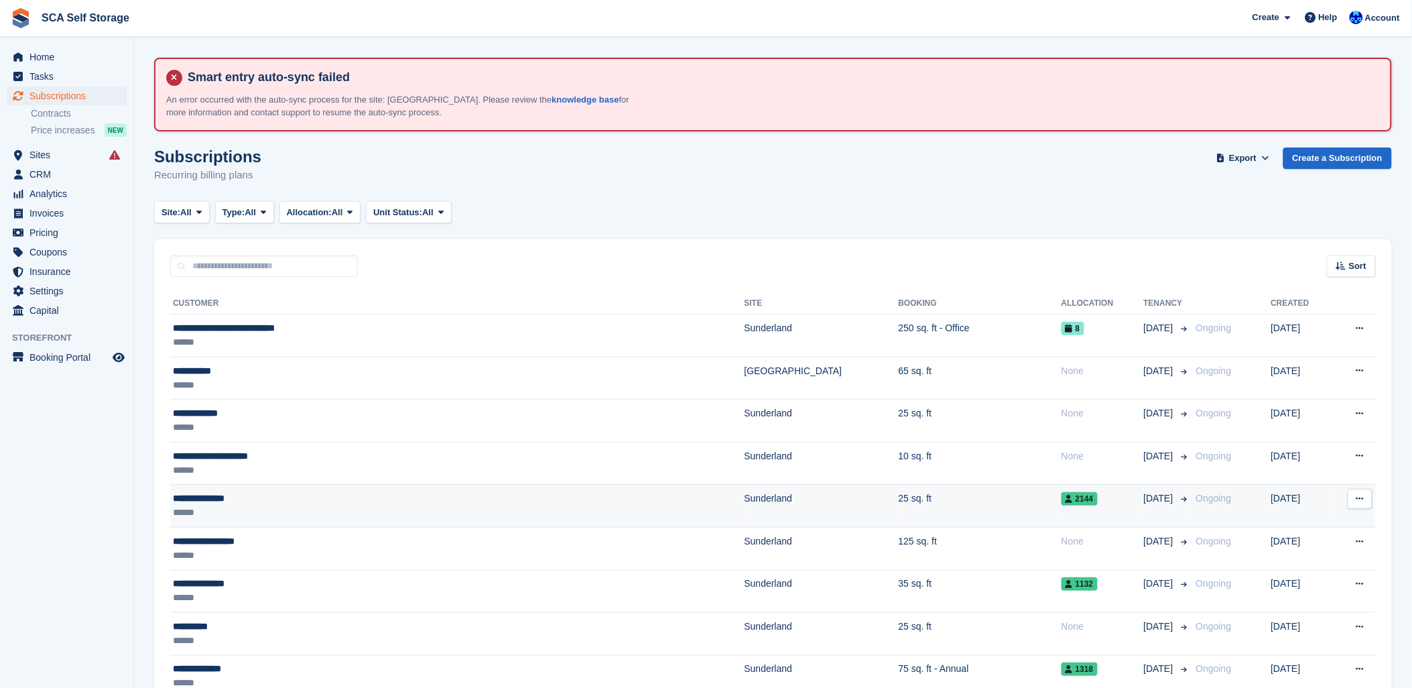
click at [292, 511] on div "******" at bounding box center [353, 512] width 361 height 14
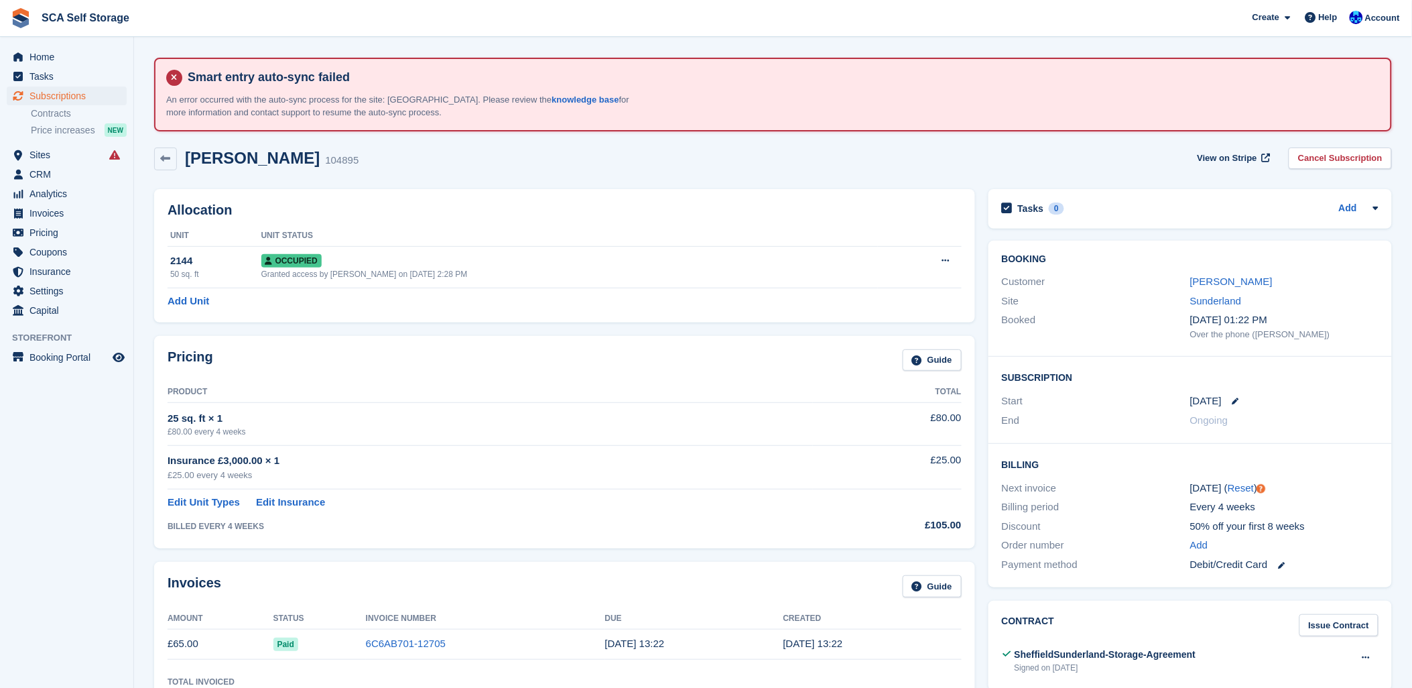
click at [619, 178] on div "Michael Mallaby 104895 View on Stripe Cancel Subscription" at bounding box center [772, 162] width 1251 height 42
drag, startPoint x: 688, startPoint y: 395, endPoint x: 686, endPoint y: 417, distance: 21.6
click at [686, 417] on table "Product Total 25 sq. ft × 1 £80.00 every 4 weeks £80.00 Insurance £3,000.00 × 1…" at bounding box center [565, 457] width 794 height 153
drag, startPoint x: 686, startPoint y: 417, endPoint x: 692, endPoint y: 491, distance: 74.6
click at [692, 491] on td "Edit Unit Types Edit Insurance" at bounding box center [490, 499] width 645 height 21
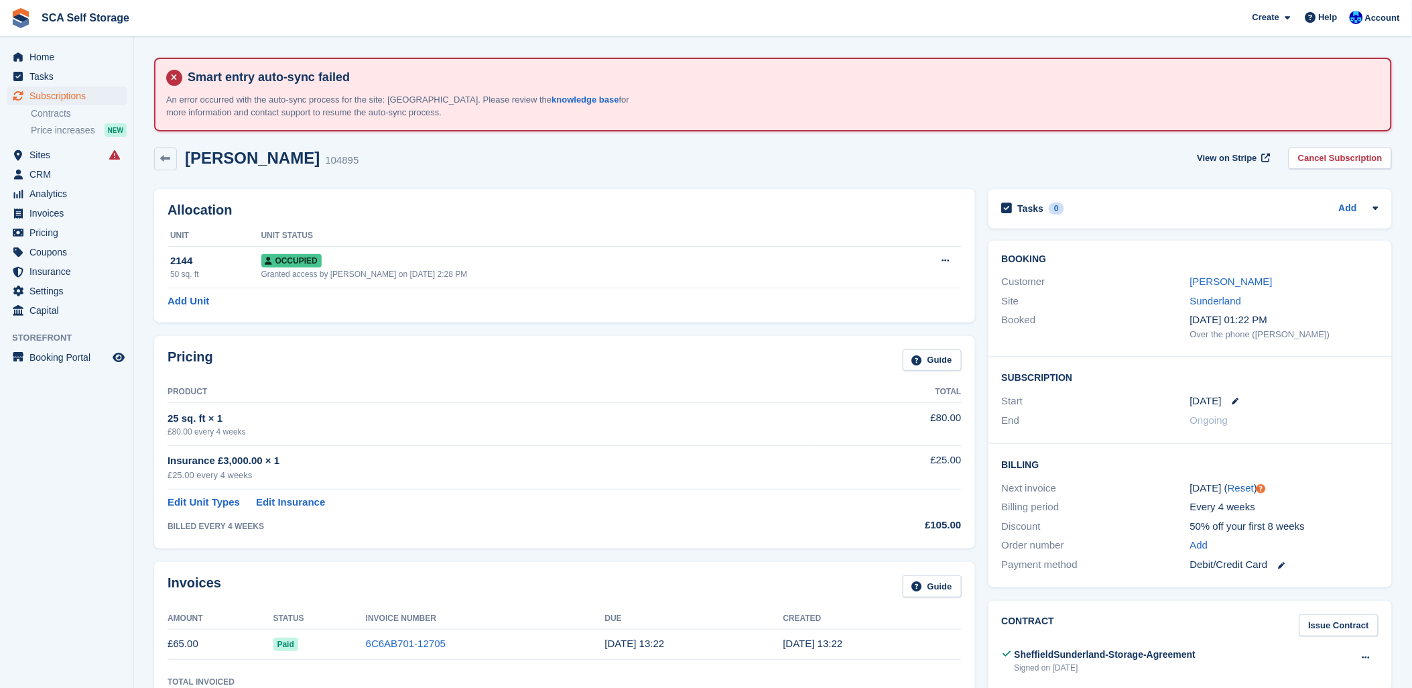
drag, startPoint x: 753, startPoint y: 190, endPoint x: 816, endPoint y: 201, distance: 63.2
click at [755, 190] on div "Allocation Unit Unit Status 2144 50 sq. ft Occupied Granted access by Kelly Nee…" at bounding box center [564, 255] width 821 height 133
drag, startPoint x: 832, startPoint y: 206, endPoint x: 724, endPoint y: 174, distance: 112.6
click at [831, 206] on h2 "Allocation" at bounding box center [565, 209] width 794 height 15
click at [672, 166] on div "Michael Mallaby 104895 View on Stripe Cancel Subscription" at bounding box center [773, 158] width 1238 height 23
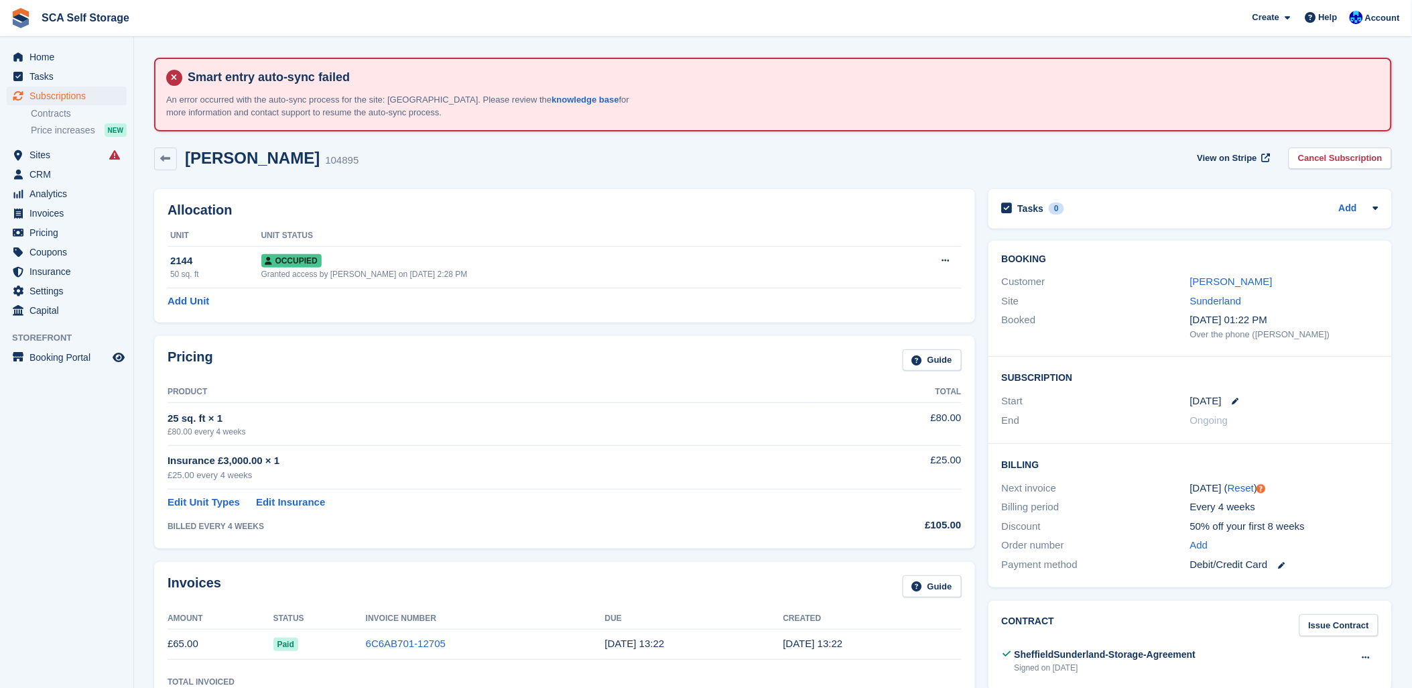
drag, startPoint x: 540, startPoint y: 153, endPoint x: 718, endPoint y: 157, distance: 178.3
click at [655, 157] on div "Michael Mallaby 104895 View on Stripe Cancel Subscription" at bounding box center [773, 158] width 1238 height 23
click at [720, 157] on div "Michael Mallaby 104895 View on Stripe Cancel Subscription" at bounding box center [773, 158] width 1238 height 23
drag, startPoint x: 615, startPoint y: 584, endPoint x: 641, endPoint y: 587, distance: 25.6
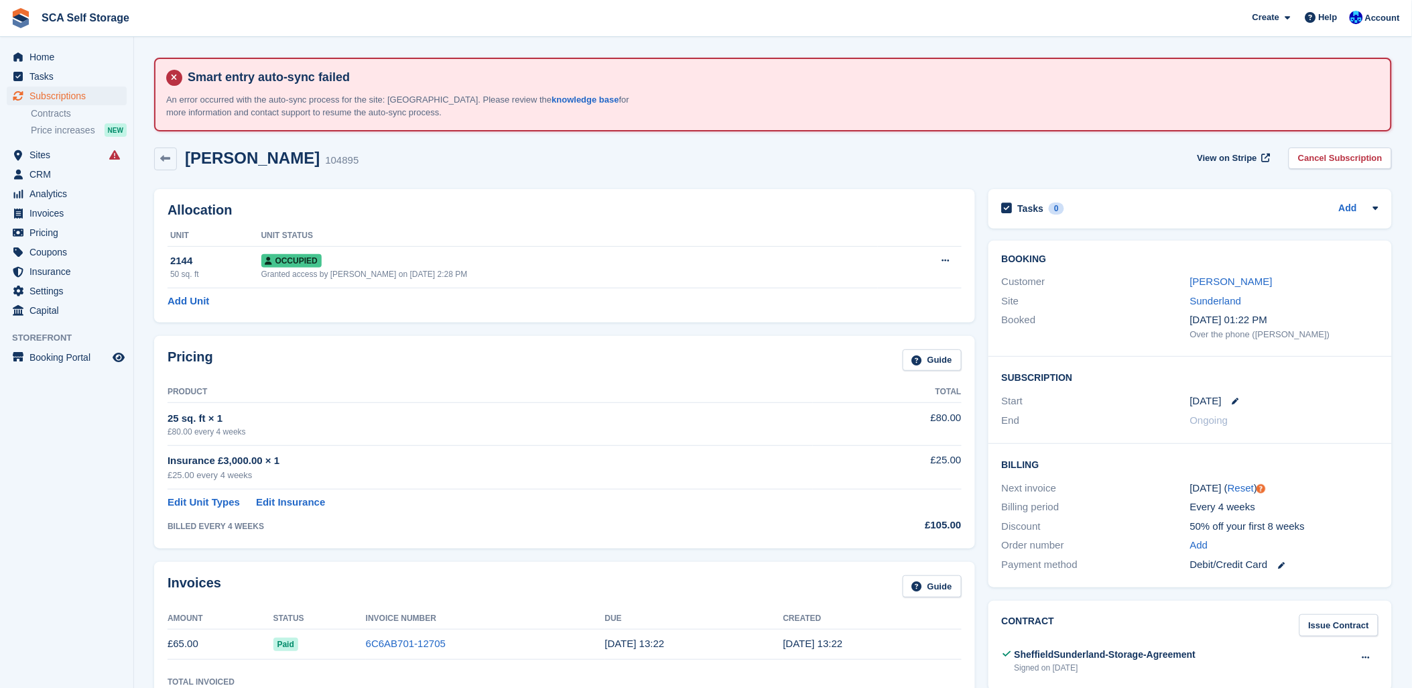
click at [615, 586] on div "Invoices Guide" at bounding box center [565, 590] width 794 height 30
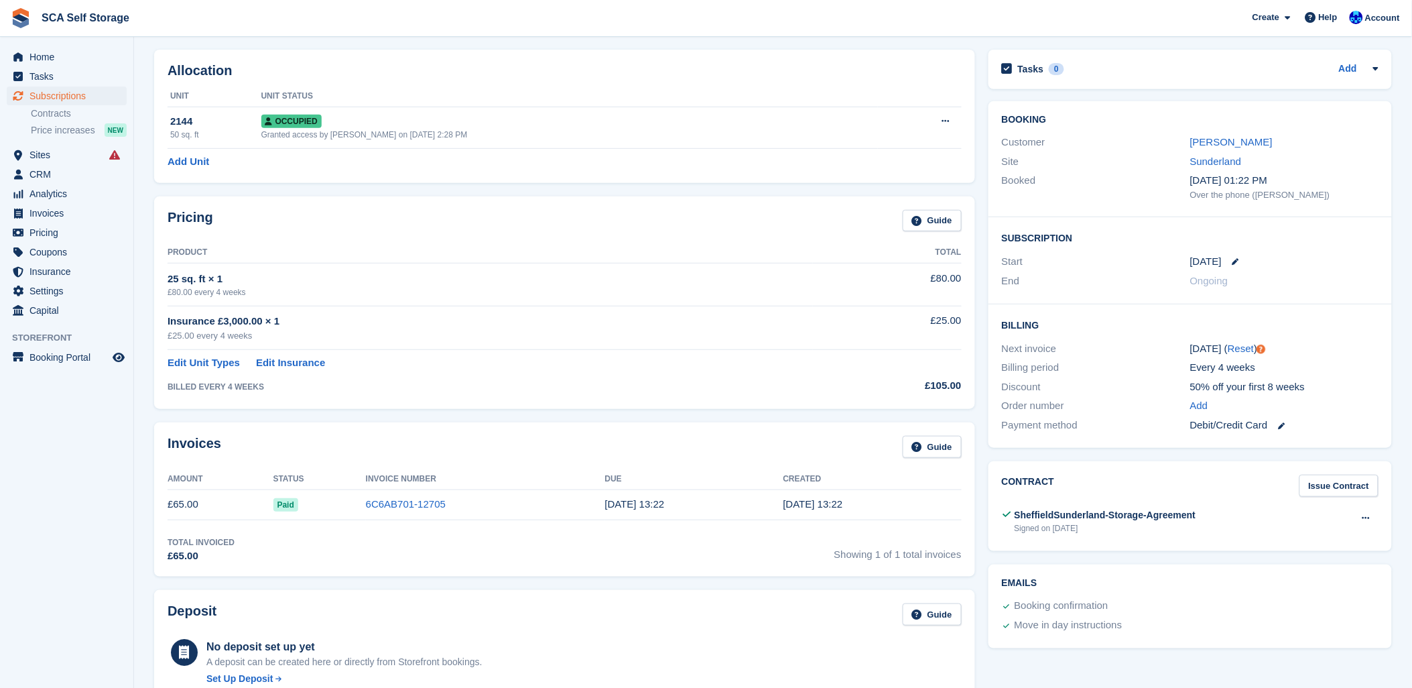
scroll to position [149, 0]
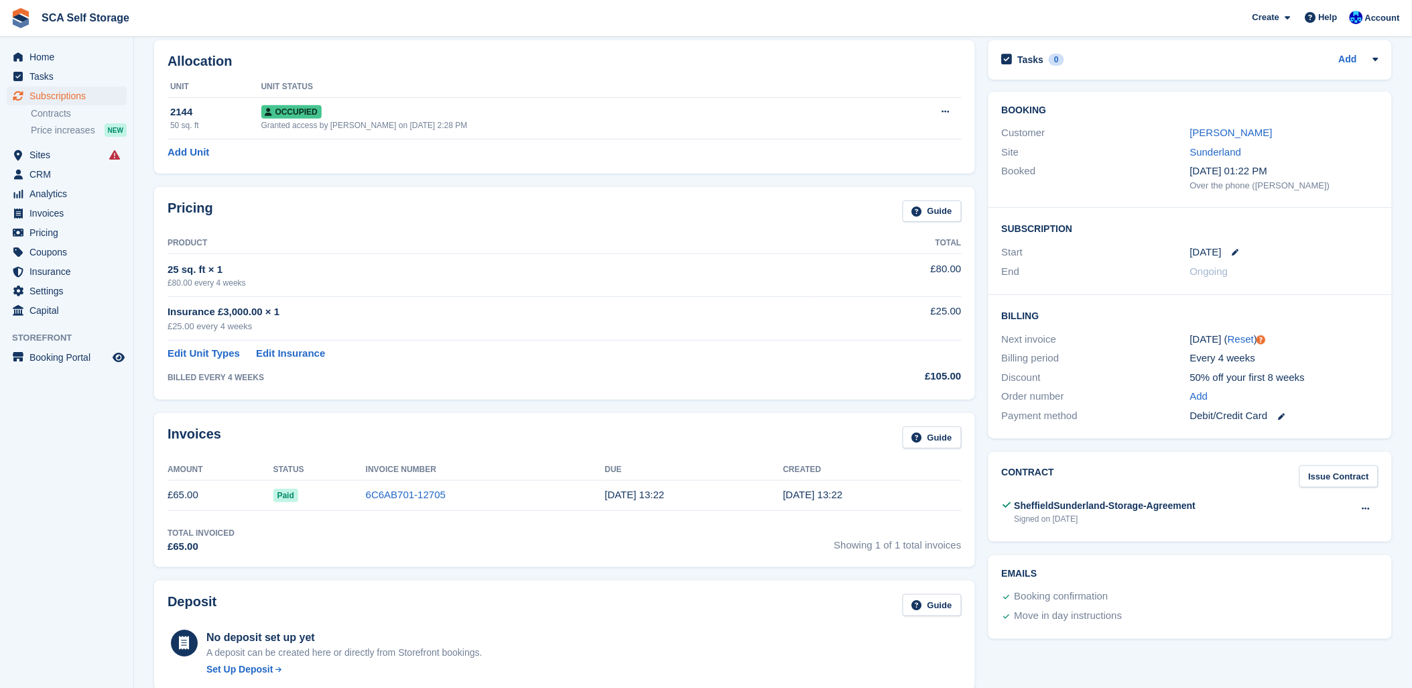
click at [1196, 143] on div "Site Sunderland" at bounding box center [1190, 152] width 377 height 19
click at [1196, 136] on link "Michael Mallaby" at bounding box center [1231, 132] width 82 height 11
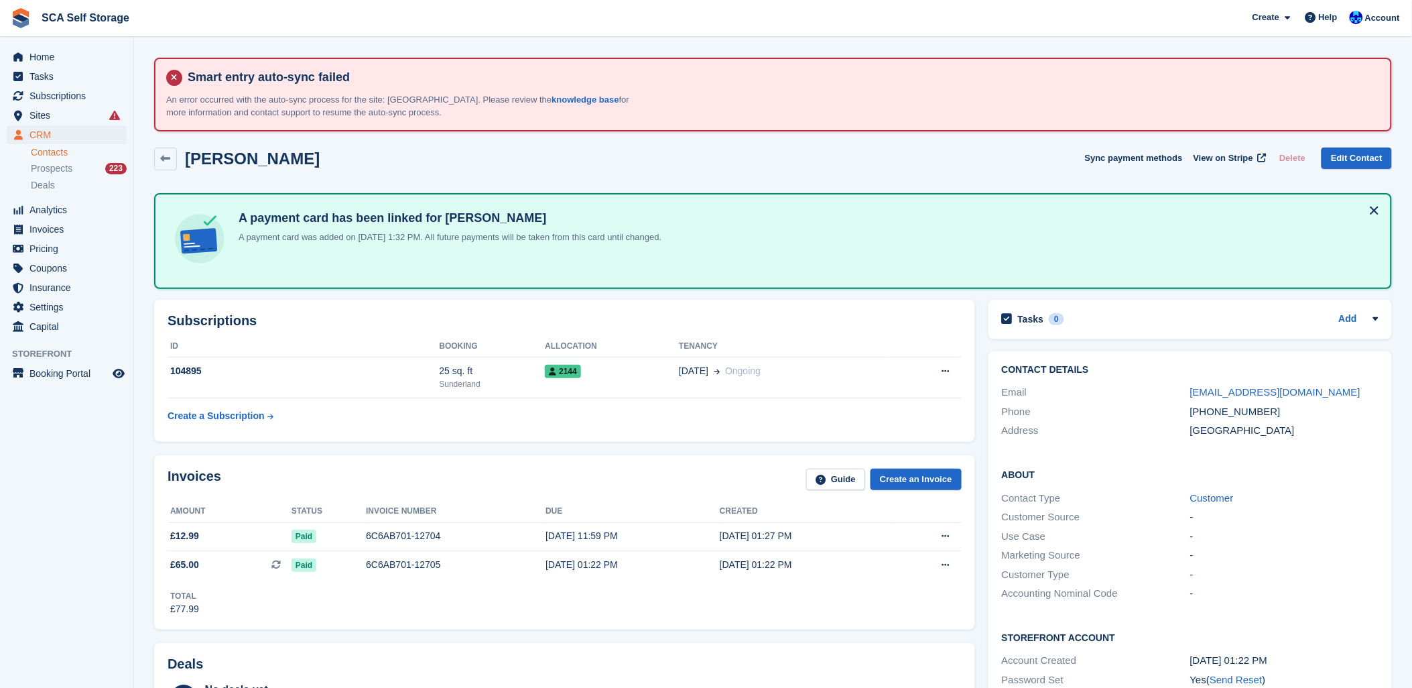
drag, startPoint x: 532, startPoint y: 484, endPoint x: 540, endPoint y: 479, distance: 9.7
click at [538, 481] on div "Invoices Guide Create an Invoice" at bounding box center [565, 483] width 794 height 30
drag, startPoint x: 646, startPoint y: 170, endPoint x: 218, endPoint y: 150, distance: 428.1
click at [605, 161] on div "Michael Mallaby Sync payment methods View on Stripe Delete Edit Contact" at bounding box center [772, 162] width 1251 height 42
click at [42, 52] on span "Home" at bounding box center [69, 57] width 80 height 19
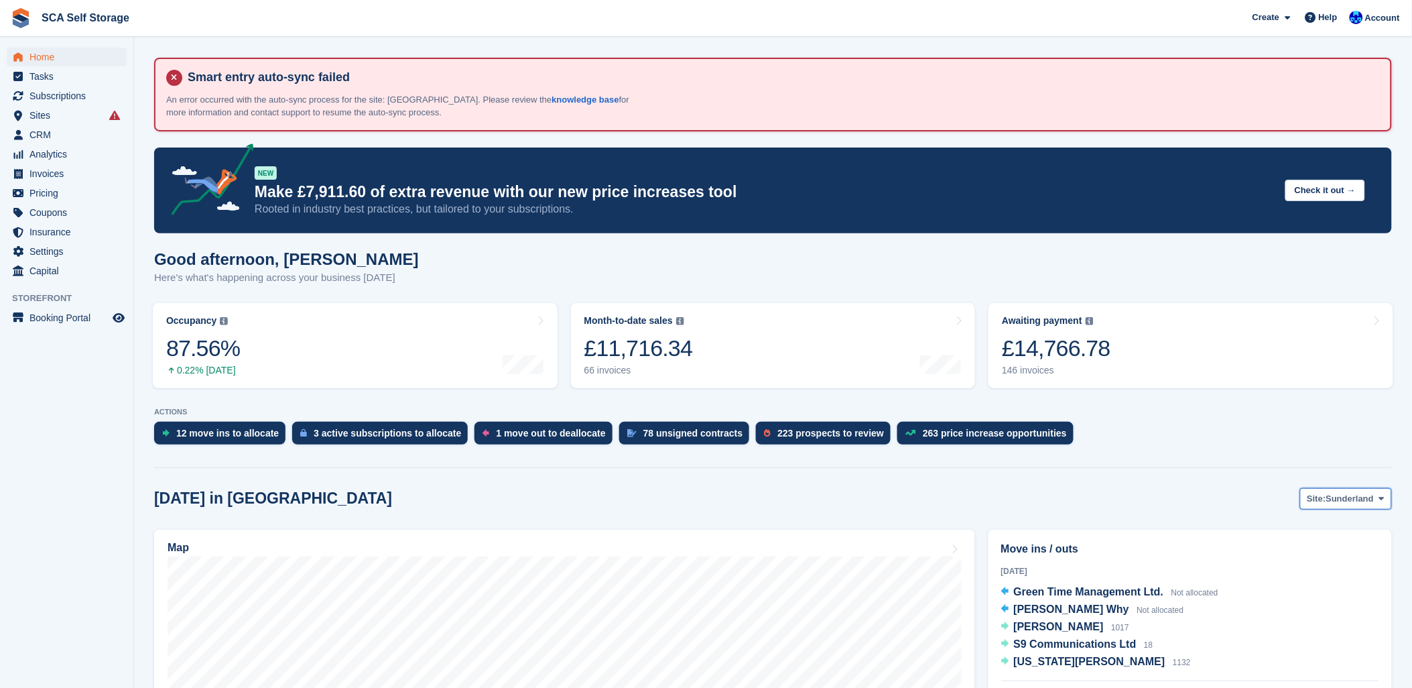
click at [1375, 496] on button "Site: Sunderland" at bounding box center [1346, 499] width 92 height 22
click at [1301, 548] on link "[GEOGRAPHIC_DATA]" at bounding box center [1325, 554] width 121 height 24
click at [1049, 594] on span "[PERSON_NAME]" at bounding box center [1059, 591] width 90 height 11
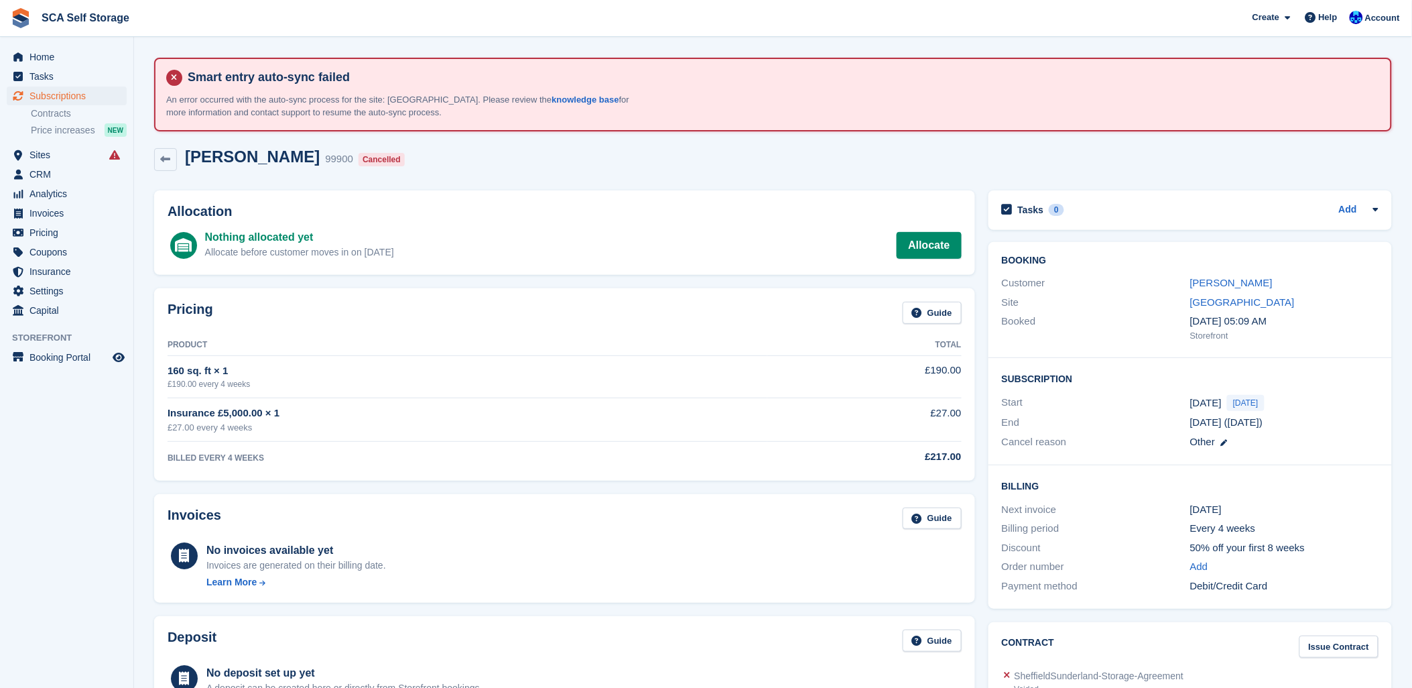
click at [679, 152] on div "[PERSON_NAME] 99900 Cancelled" at bounding box center [773, 159] width 1238 height 24
click at [30, 59] on span "Home" at bounding box center [69, 57] width 80 height 19
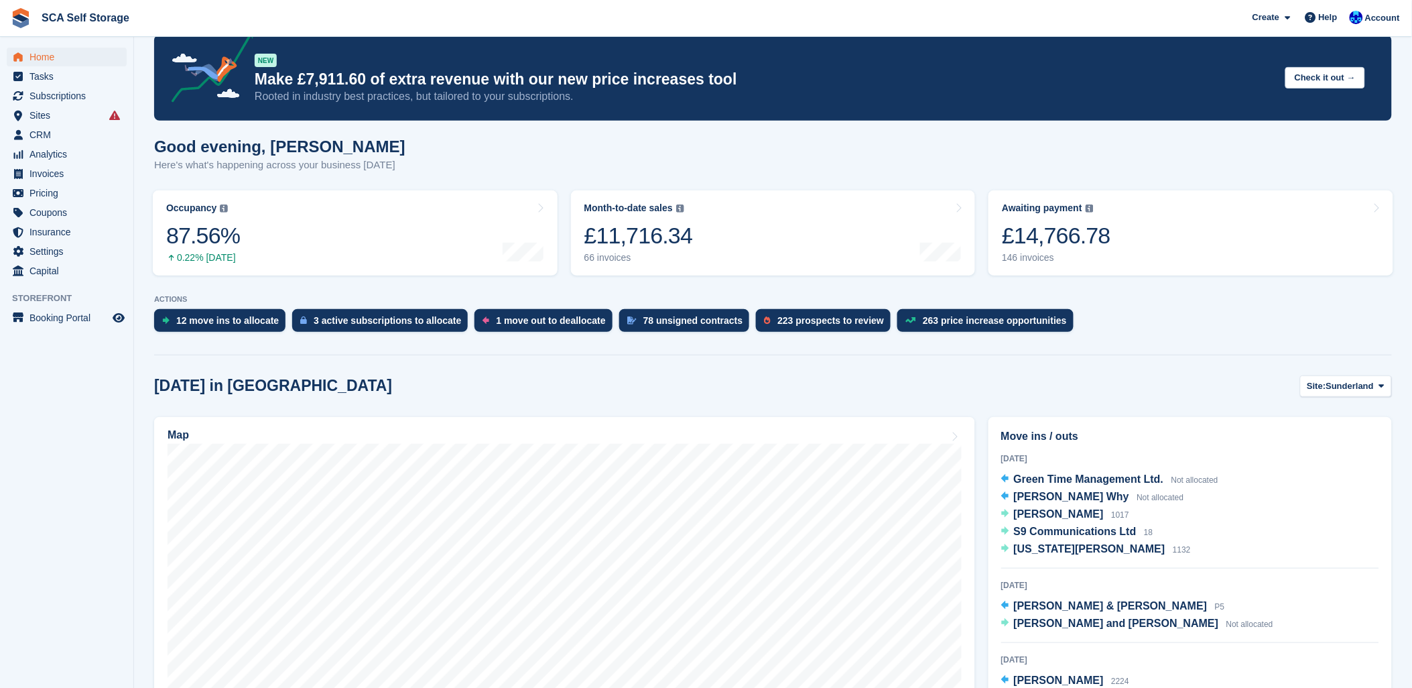
scroll to position [149, 0]
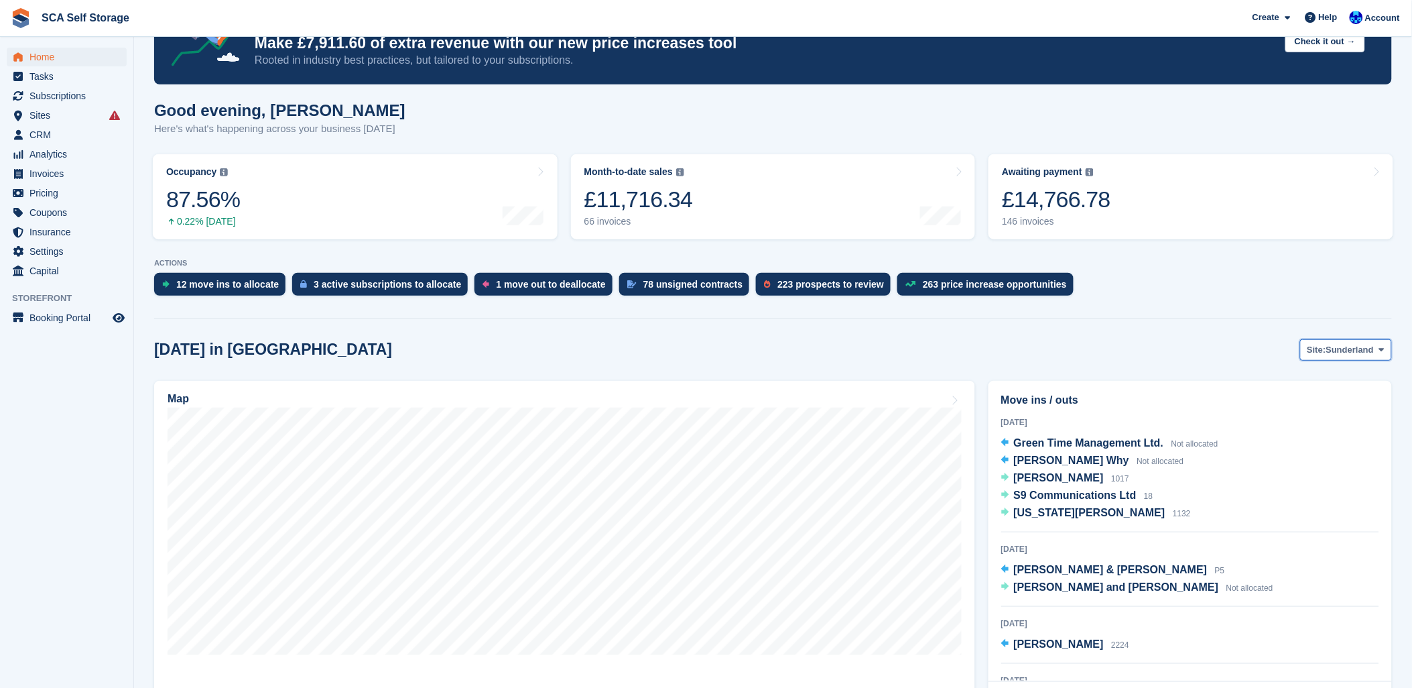
click at [1346, 344] on span "Sunderland" at bounding box center [1350, 349] width 48 height 13
click at [1283, 403] on link "[GEOGRAPHIC_DATA]" at bounding box center [1325, 405] width 121 height 24
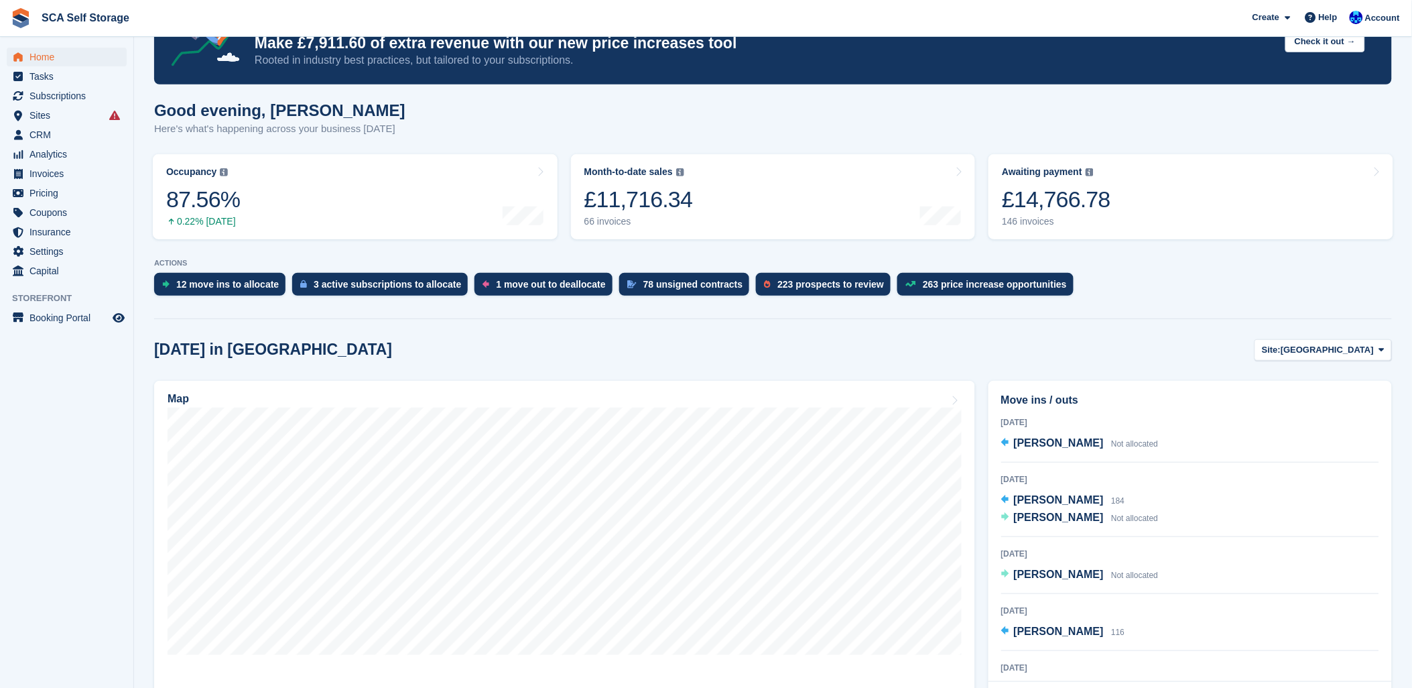
drag, startPoint x: 1121, startPoint y: 344, endPoint x: 1194, endPoint y: 280, distance: 96.8
click at [1126, 342] on div "[DATE] in [GEOGRAPHIC_DATA] Site: [GEOGRAPHIC_DATA] Sunderland [GEOGRAPHIC_DATA]" at bounding box center [773, 350] width 1238 height 22
click at [1376, 21] on span "Account" at bounding box center [1382, 17] width 35 height 13
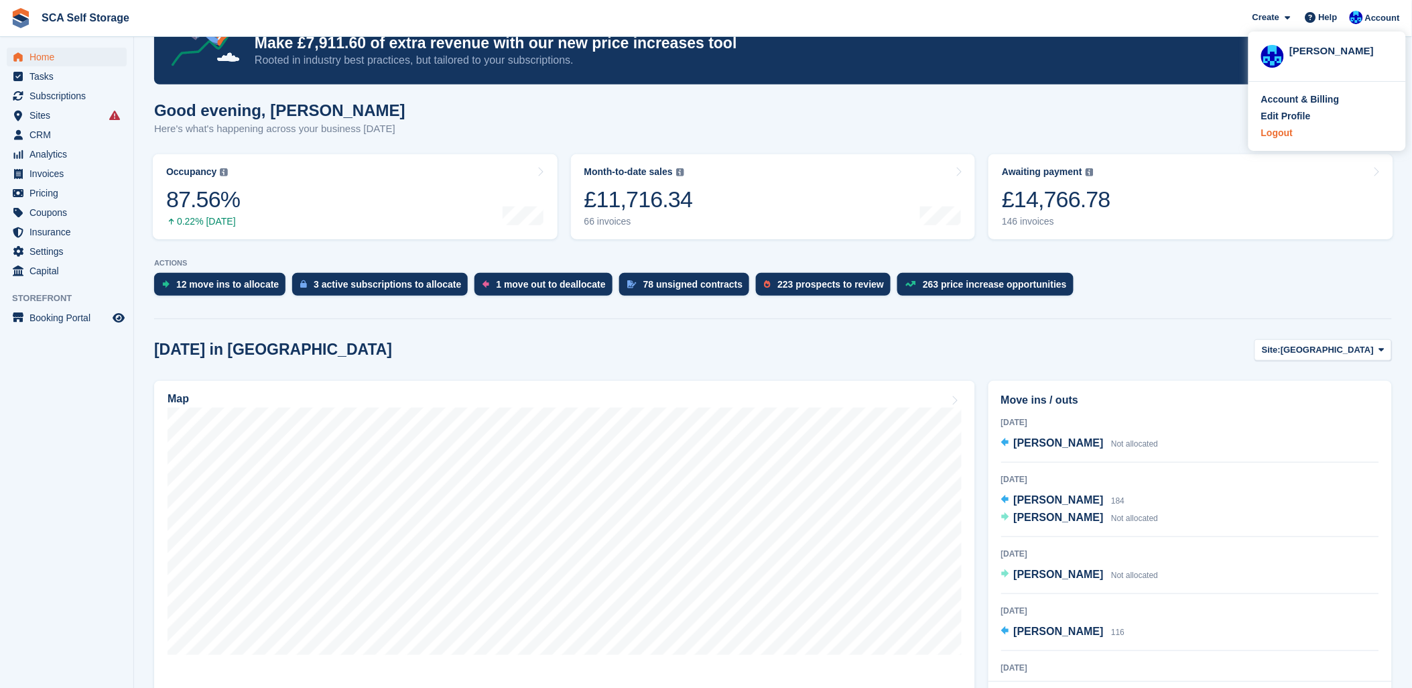
click at [1283, 129] on div "Logout" at bounding box center [1276, 133] width 31 height 14
